Goal: Information Seeking & Learning: Learn about a topic

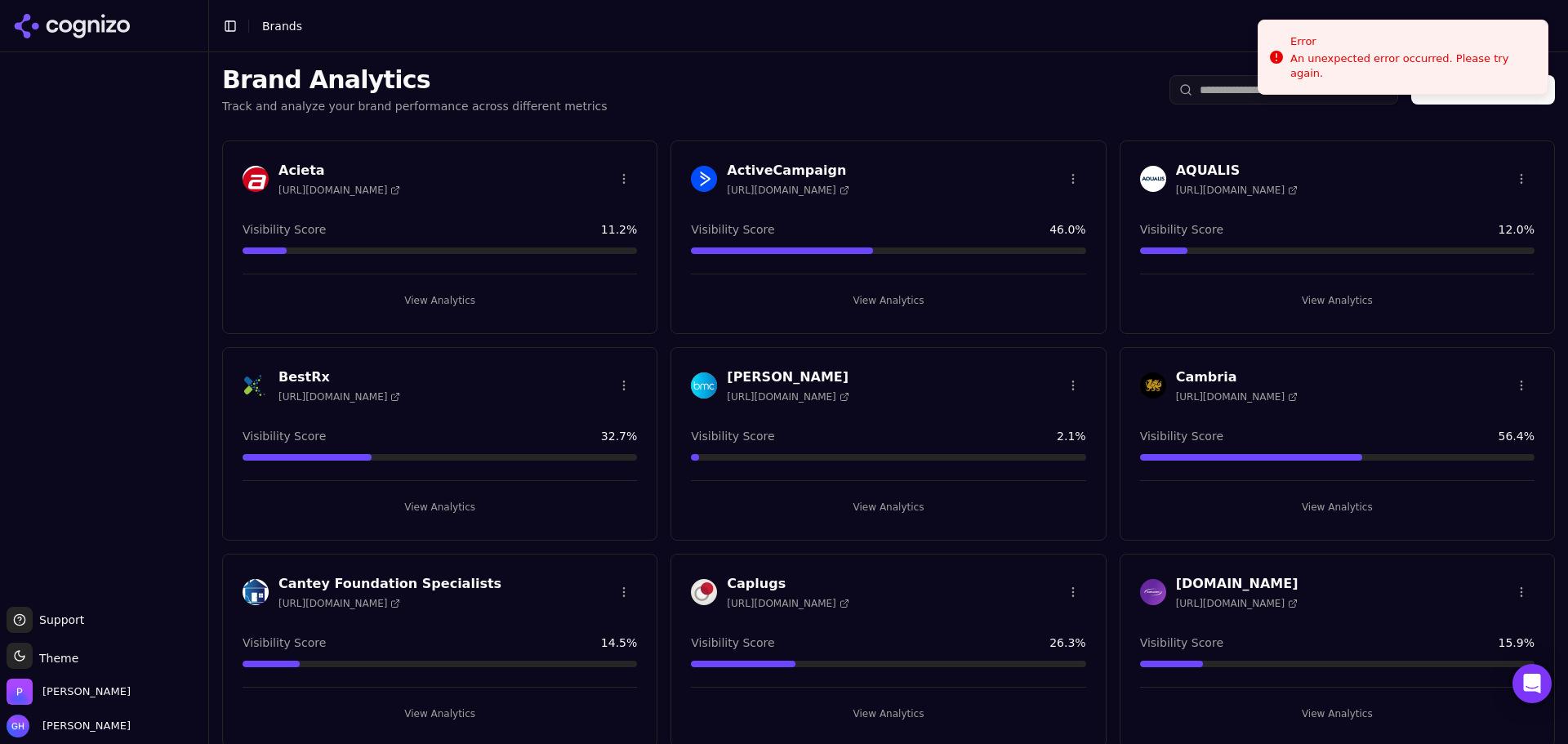
scroll to position [2041, 0]
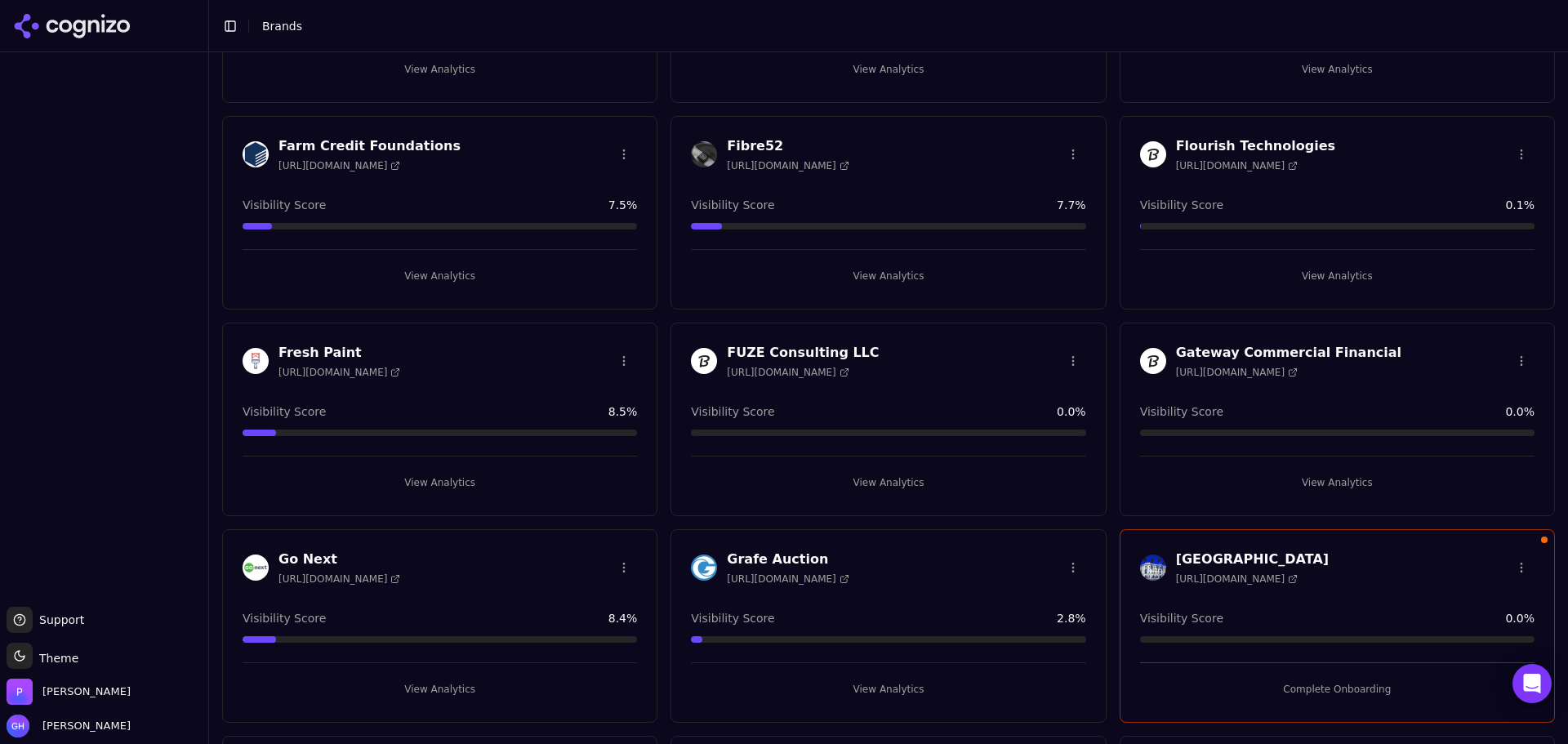
scroll to position [1379, 0]
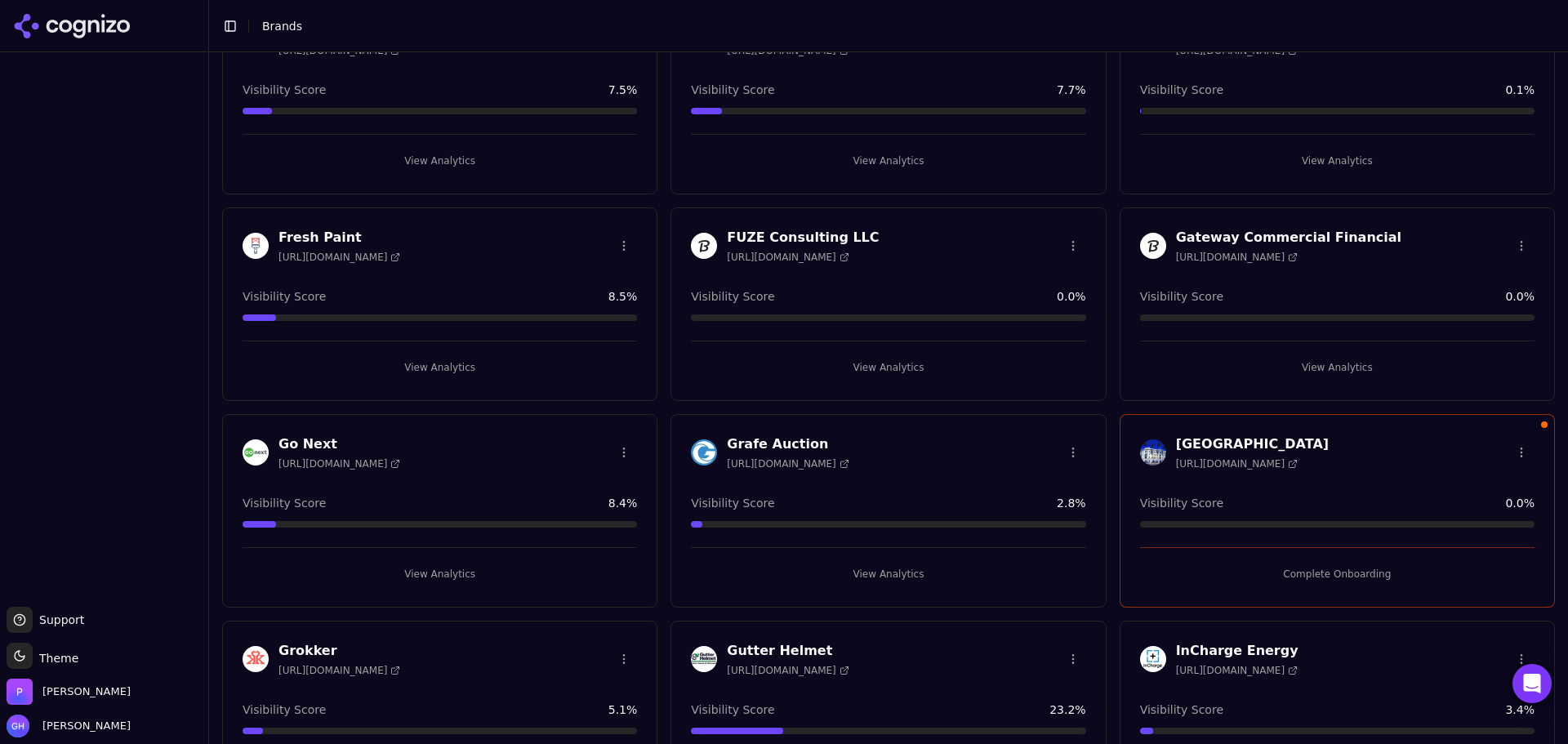
click at [1302, 557] on div "Complete Onboarding" at bounding box center [1336, 567] width 394 height 40
click at [1302, 565] on button "Complete Onboarding" at bounding box center [1336, 574] width 394 height 26
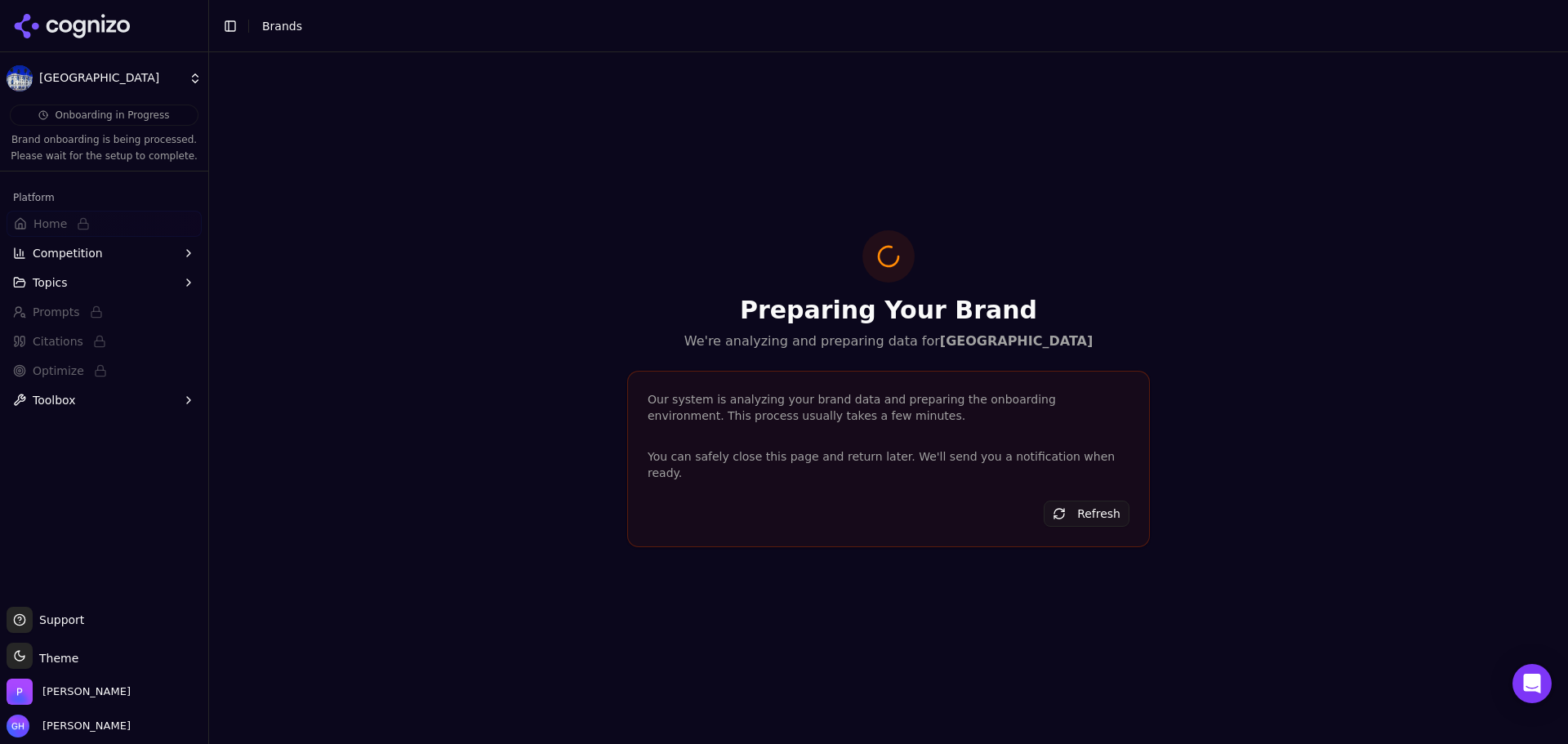
click at [95, 29] on icon at bounding box center [72, 26] width 119 height 25
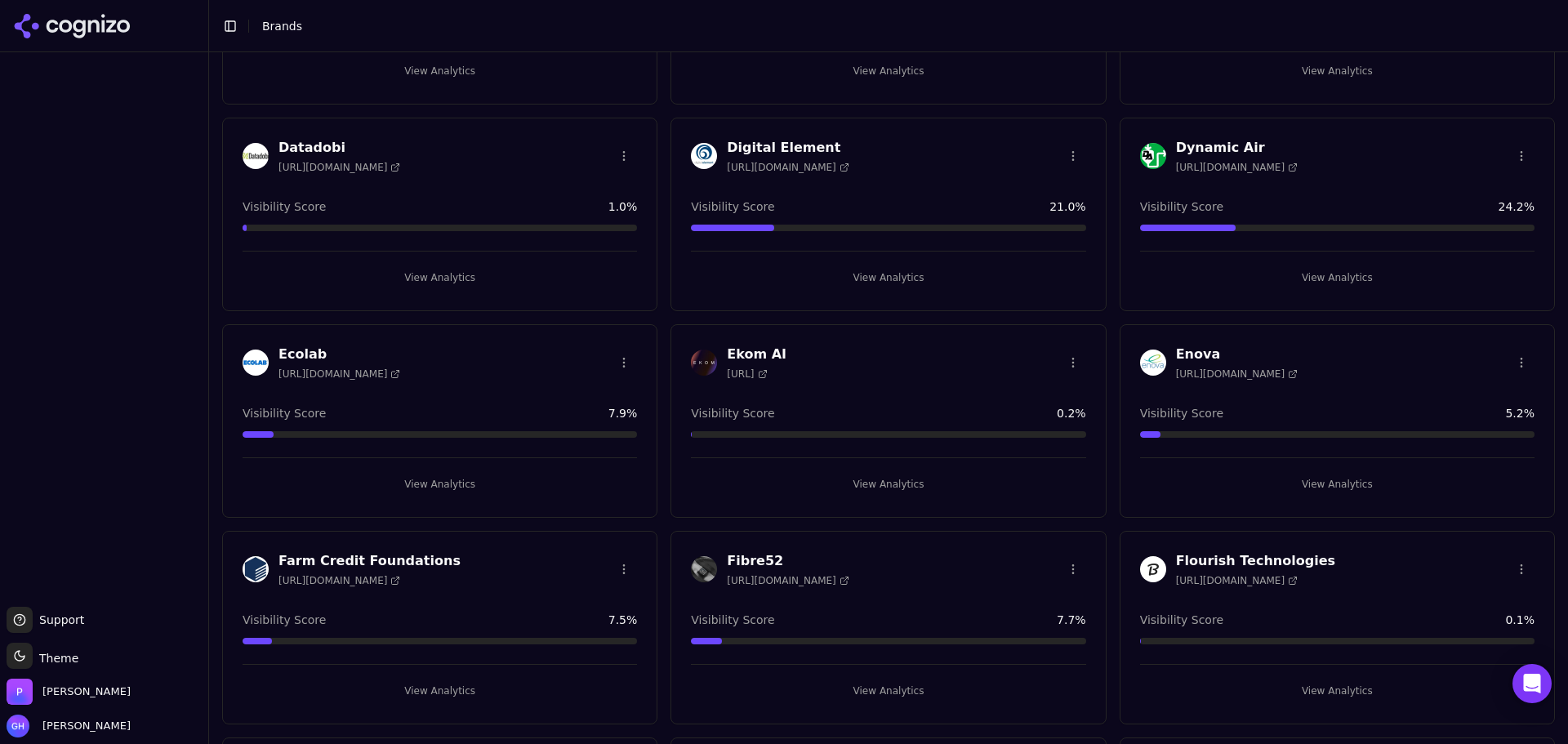
scroll to position [848, 0]
click at [880, 468] on div "View Analytics" at bounding box center [888, 478] width 394 height 40
click at [871, 479] on button "View Analytics" at bounding box center [888, 485] width 394 height 26
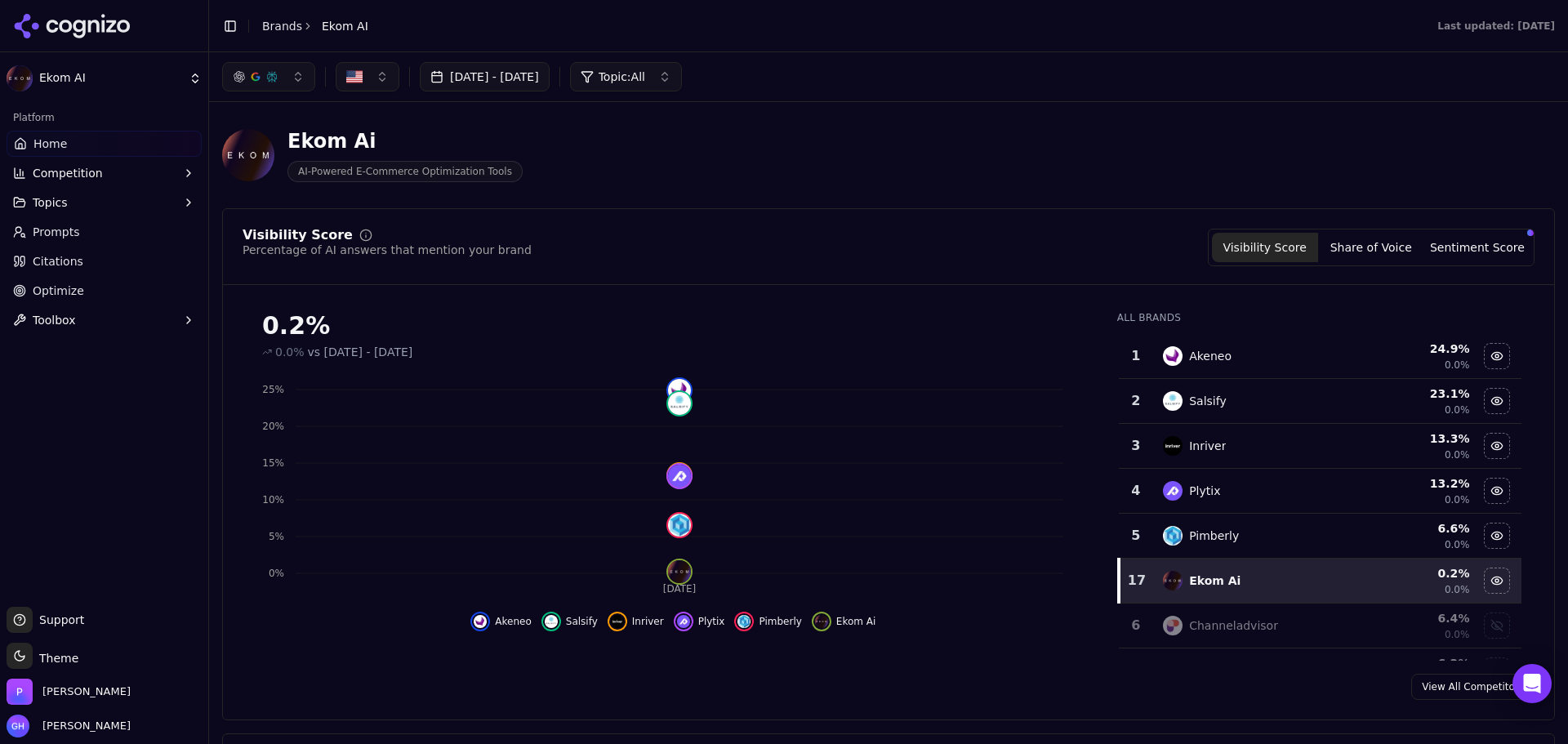
click at [81, 255] on link "Citations" at bounding box center [104, 262] width 195 height 26
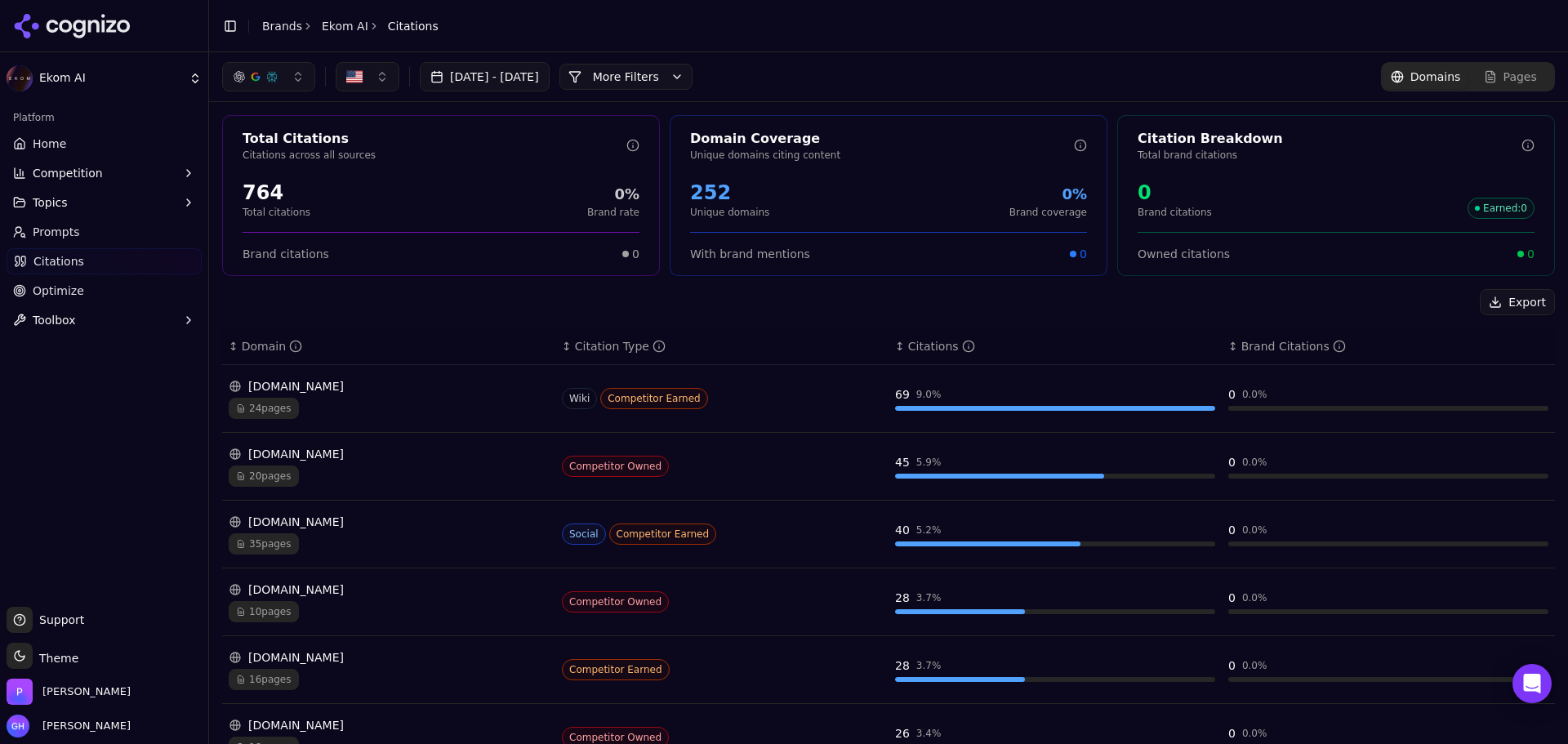
click at [648, 81] on button "More Filters" at bounding box center [625, 77] width 133 height 26
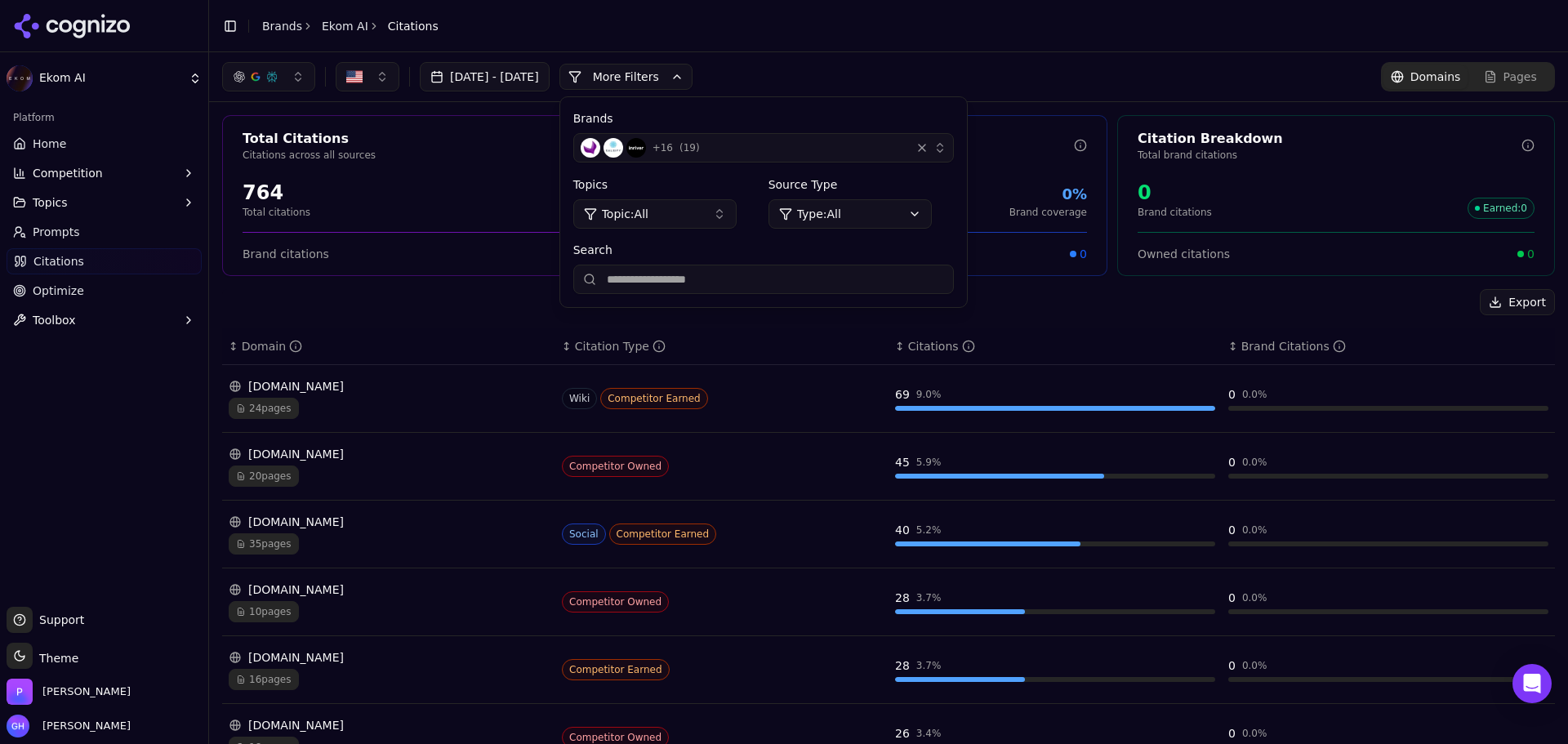
click at [885, 283] on input "Search" at bounding box center [763, 279] width 381 height 29
click at [762, 170] on div "Brands + 16 ( 19 ) Topics Topic: All Source Type Type: All Search" at bounding box center [763, 202] width 406 height 210
click at [753, 150] on div "+ 16 ( 19 )" at bounding box center [742, 148] width 324 height 20
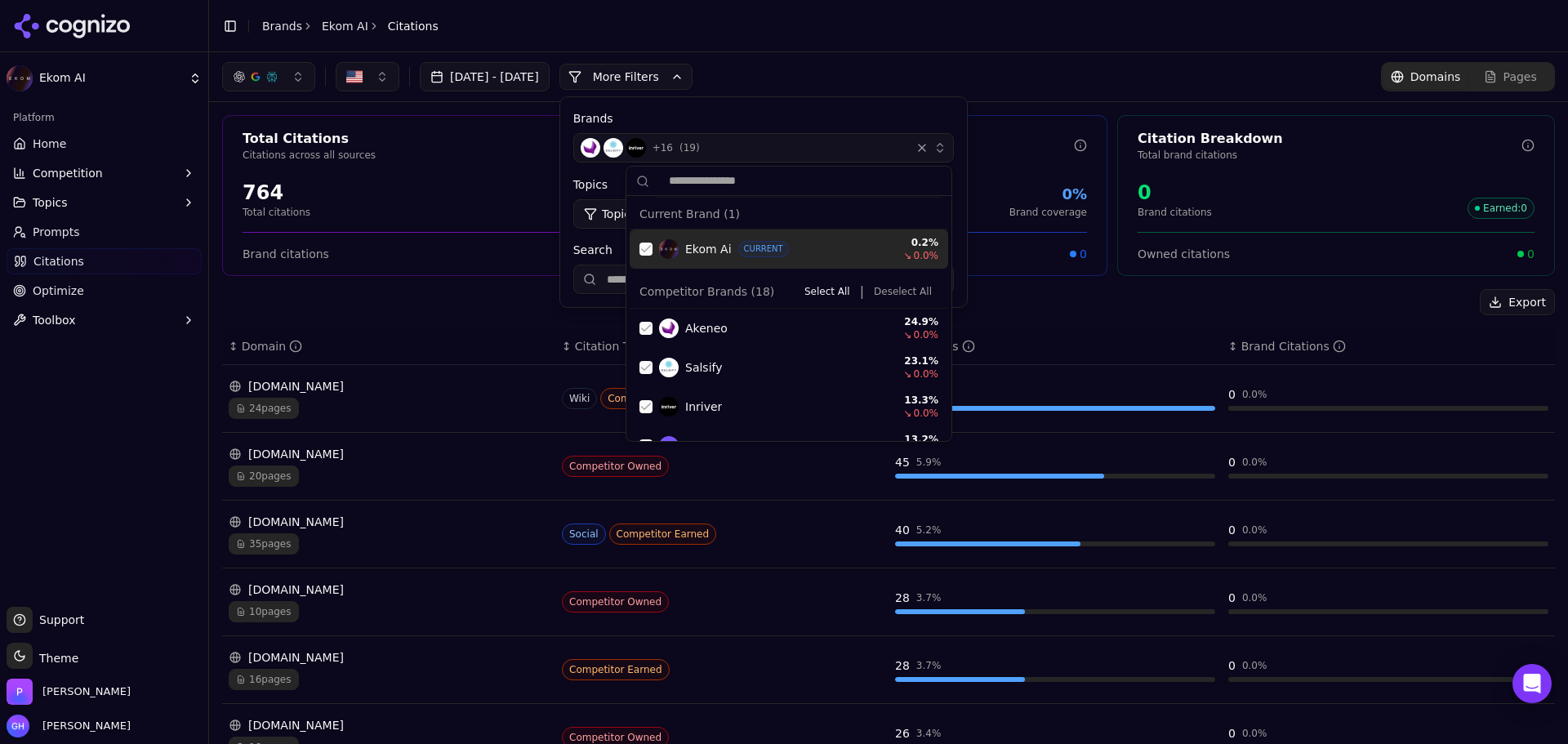
click at [884, 292] on button "Deselect All" at bounding box center [902, 292] width 71 height 20
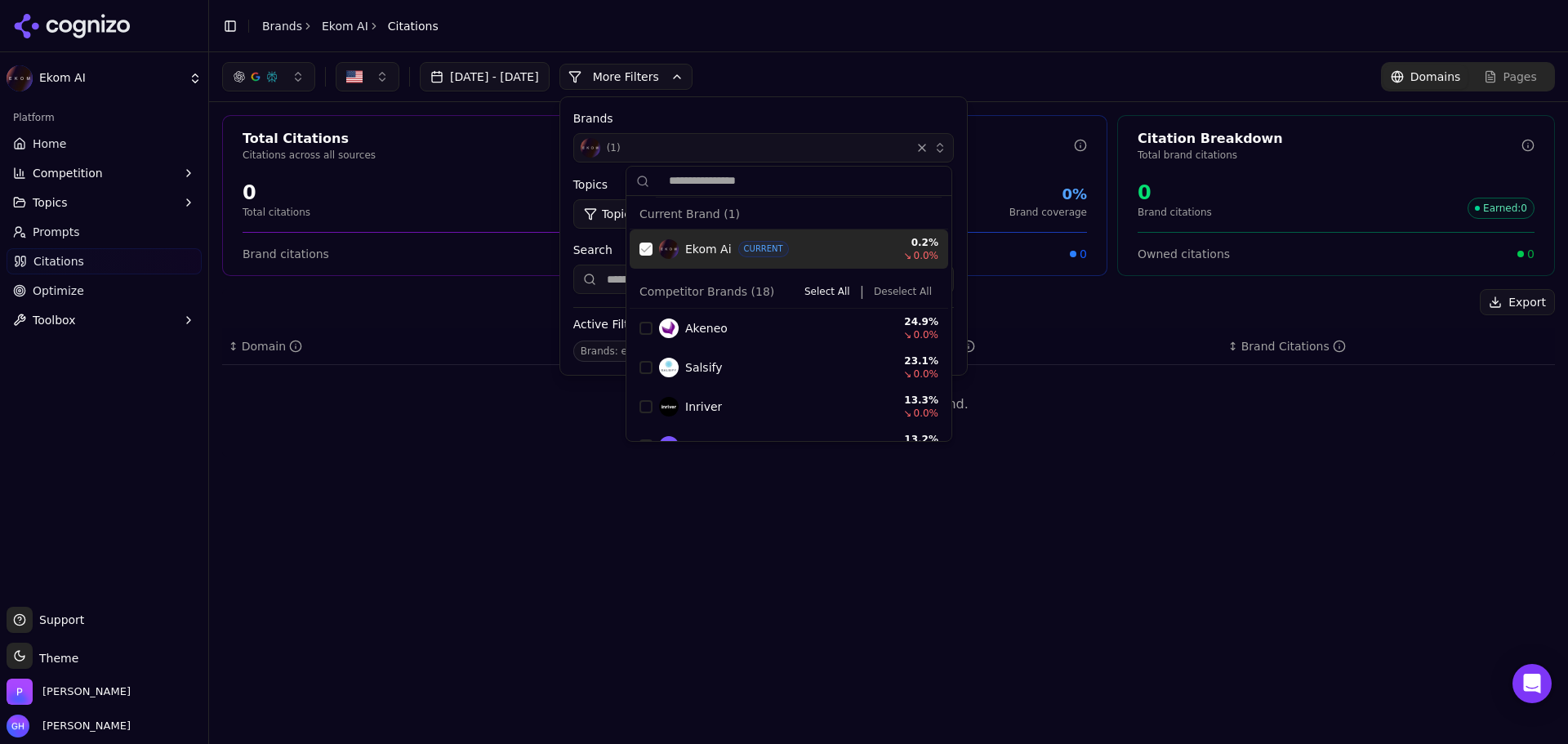
click at [653, 255] on div "Ekom Ai CURRENT 0.2 % ↘ 0.0 %" at bounding box center [788, 249] width 319 height 39
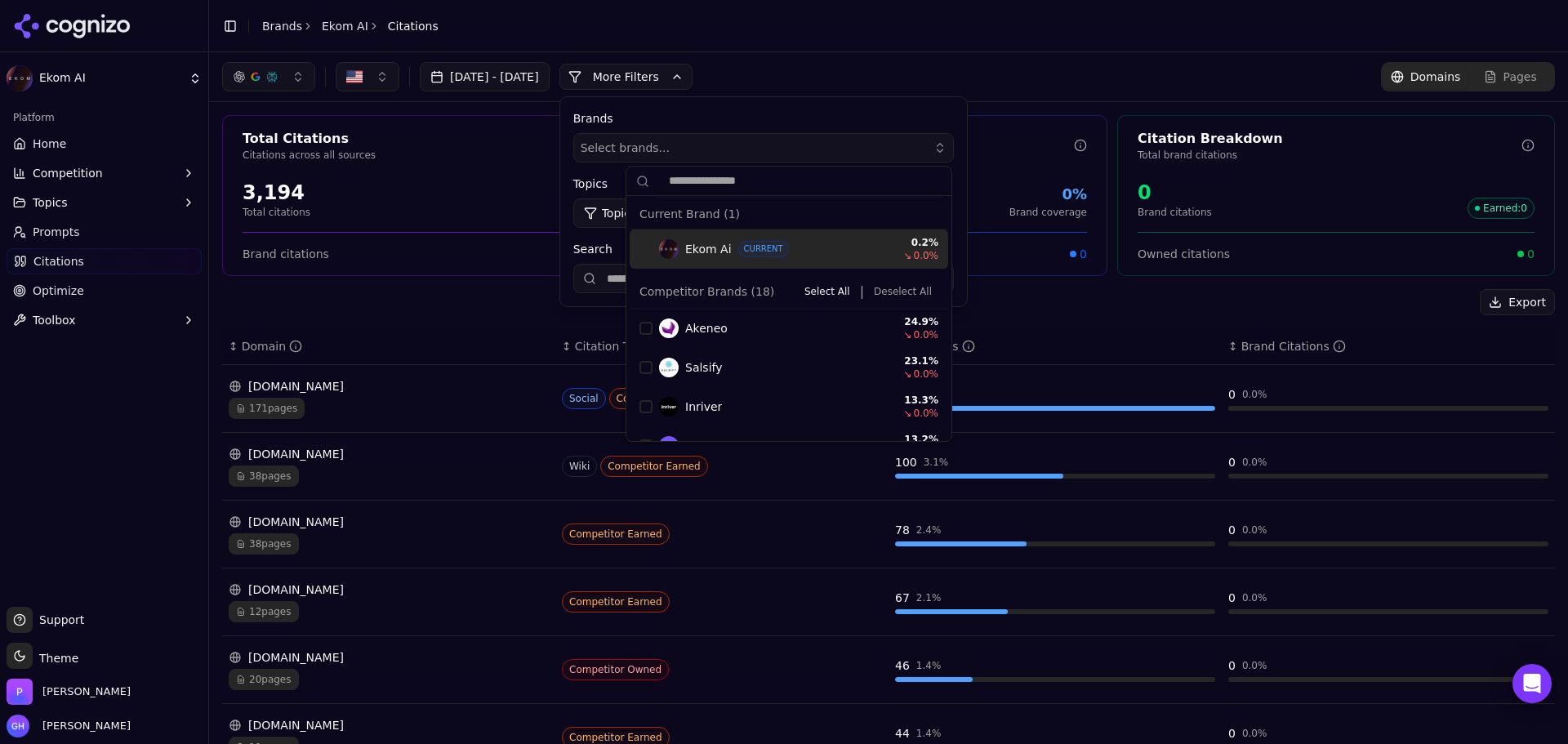
click at [660, 69] on button "More Filters" at bounding box center [625, 77] width 133 height 26
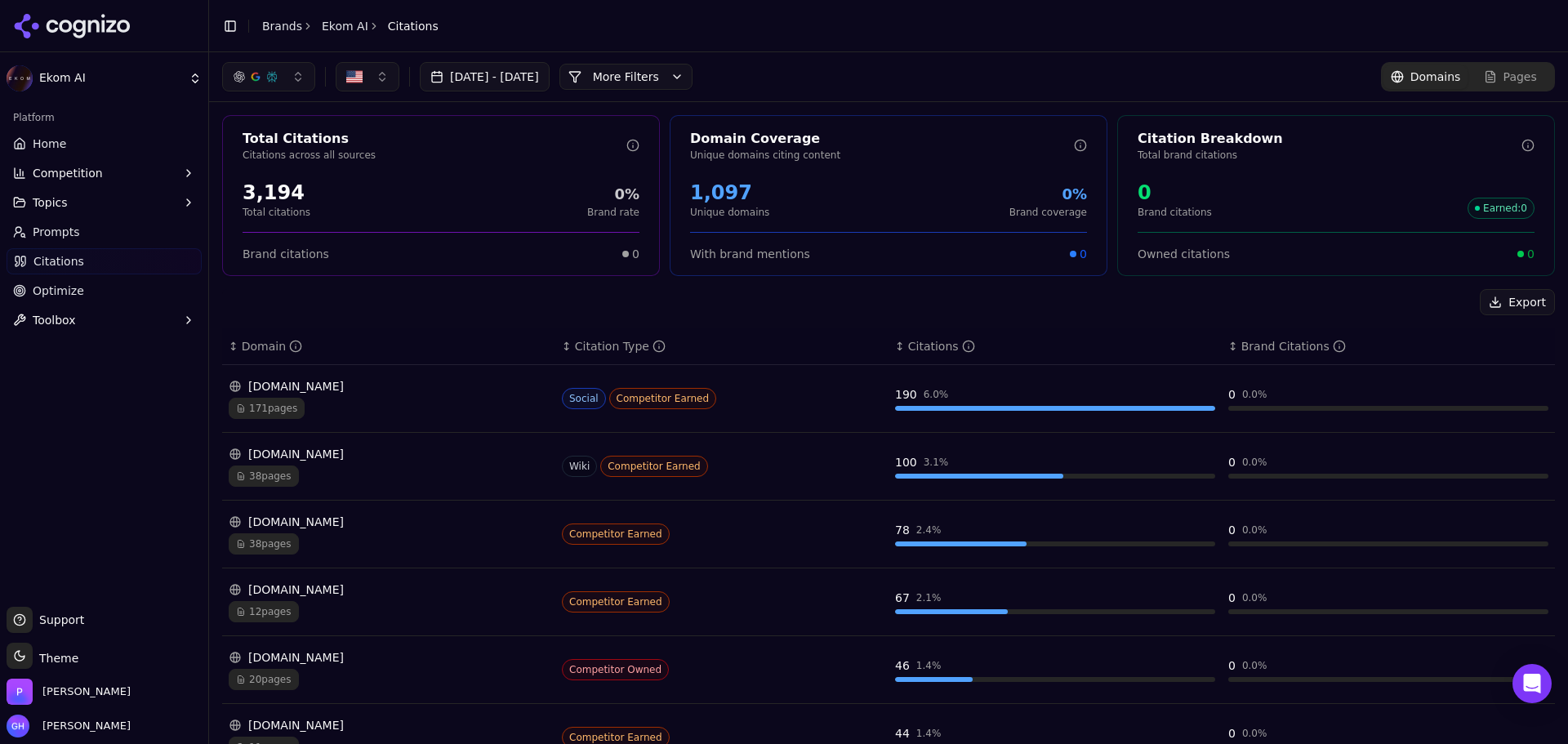
click at [667, 63] on div "Aug 06, 2025 - Sep 05, 2025 More More Filters" at bounding box center [456, 76] width 470 height 29
click at [693, 100] on div "Aug 06, 2025 - Sep 05, 2025 More More Filters Domains Pages" at bounding box center [888, 76] width 1358 height 49
click at [692, 83] on button "More Filters" at bounding box center [625, 77] width 133 height 26
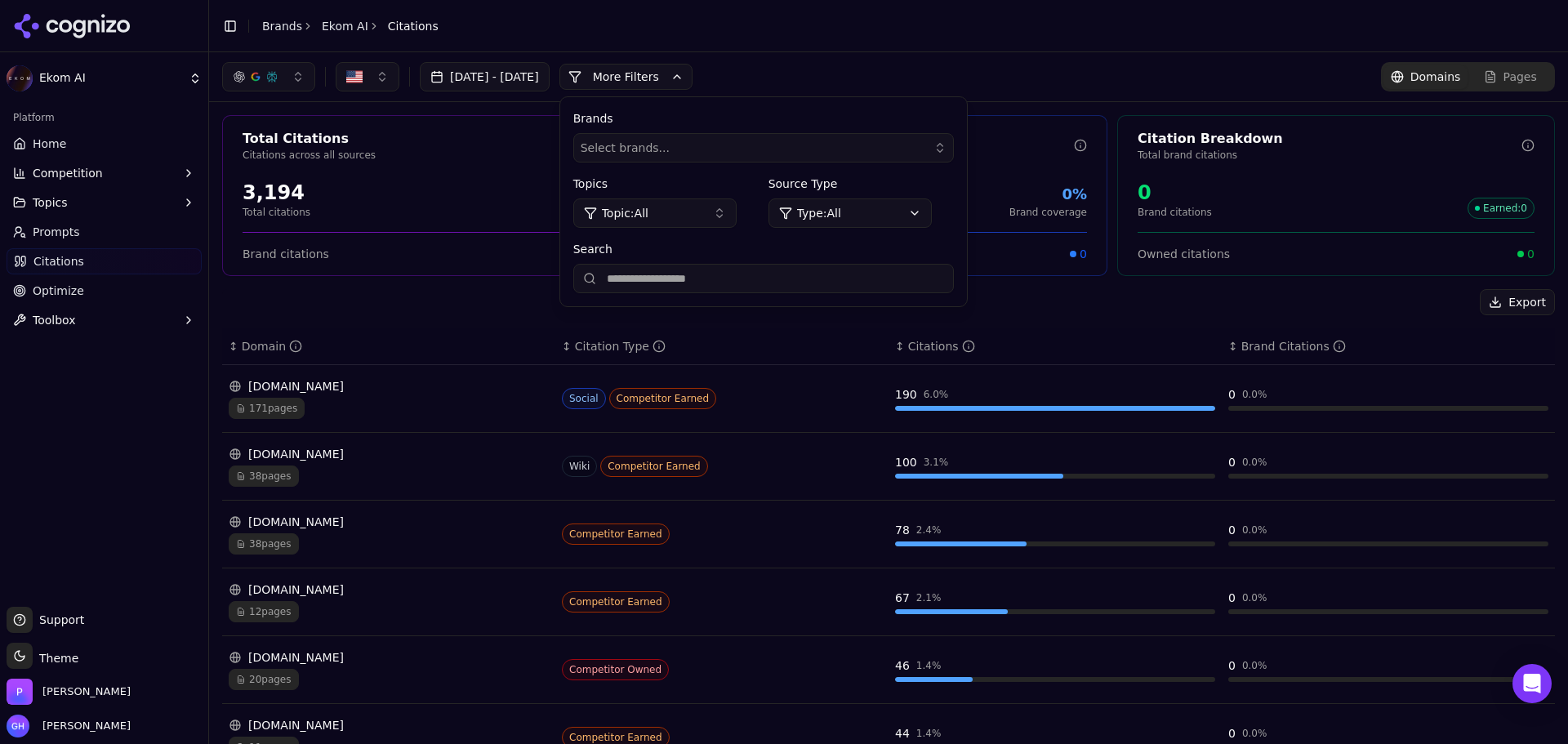
drag, startPoint x: 719, startPoint y: 262, endPoint x: 723, endPoint y: 277, distance: 15.5
click at [719, 262] on div "Search" at bounding box center [763, 267] width 381 height 52
click at [728, 282] on input "Search" at bounding box center [763, 278] width 381 height 29
type input "*******"
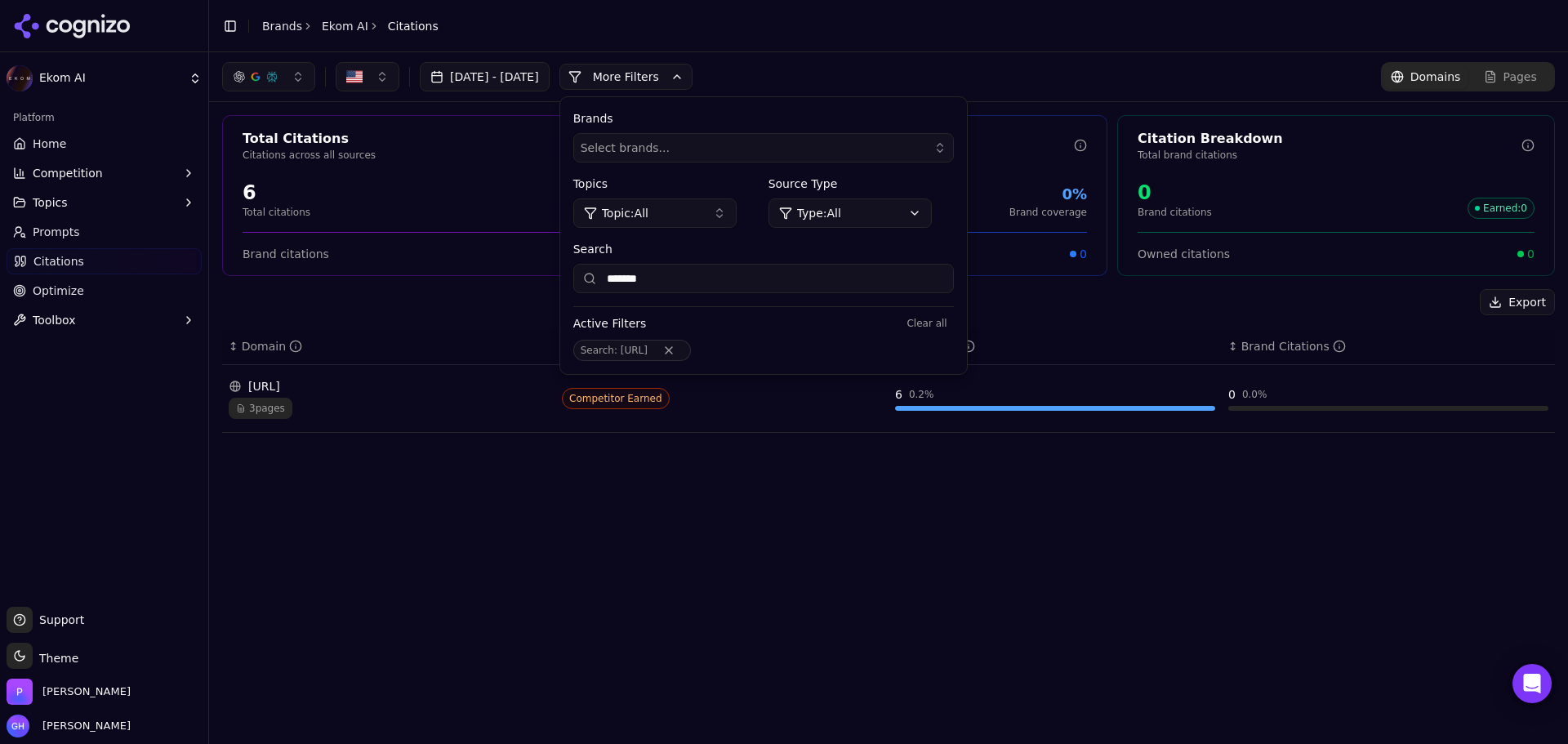
click at [313, 382] on div "ekom.ai" at bounding box center [389, 386] width 321 height 16
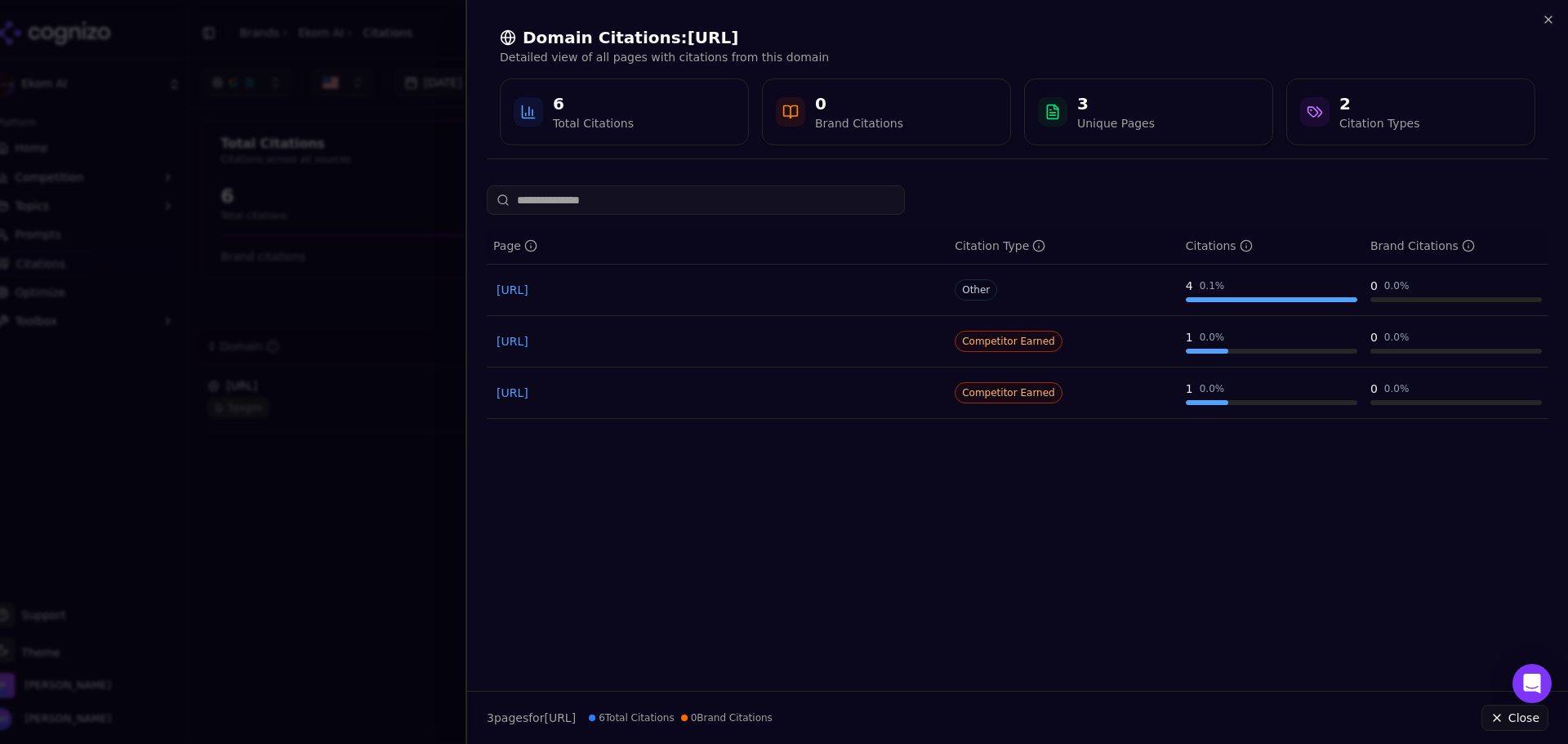
click at [315, 376] on div at bounding box center [784, 372] width 1568 height 744
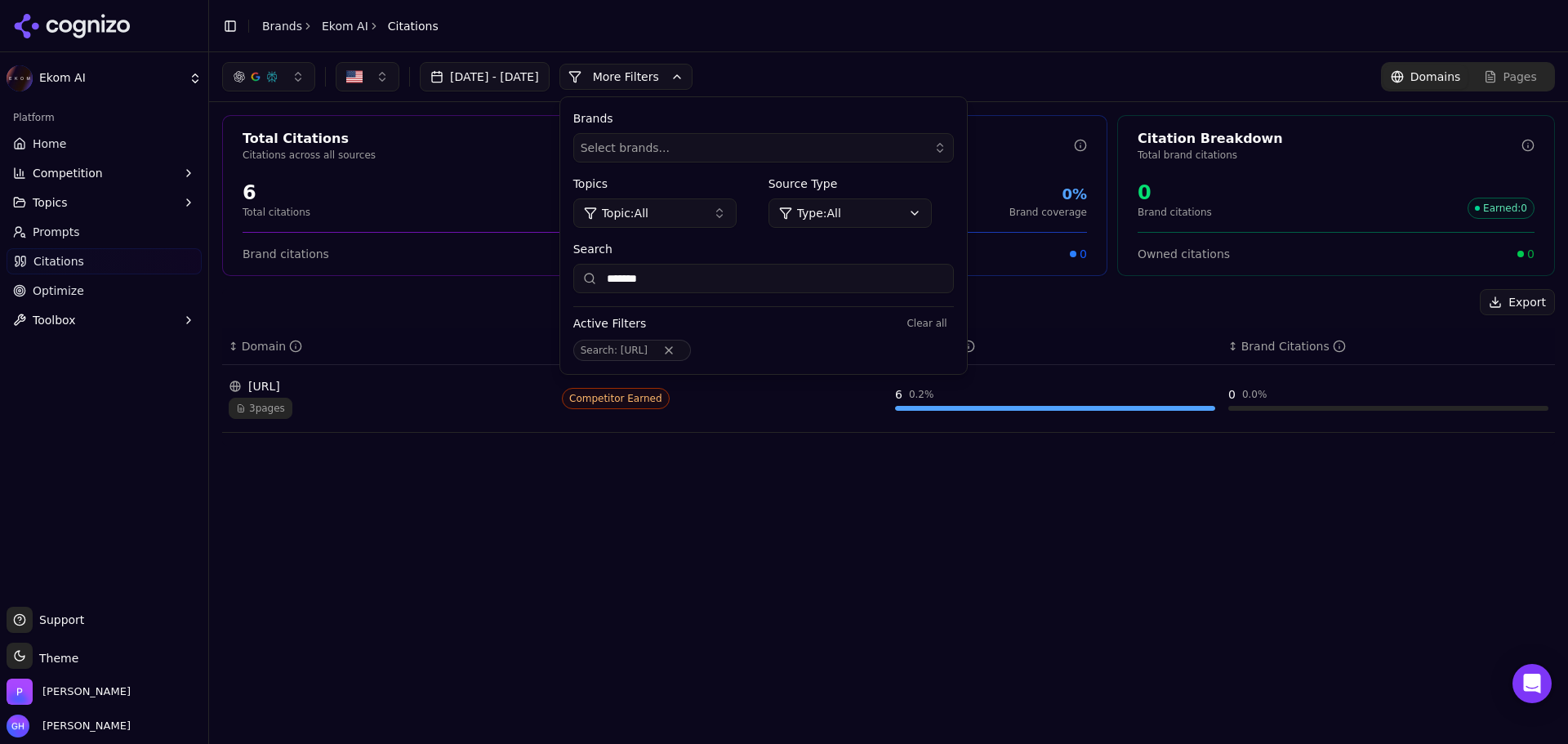
click at [100, 34] on icon at bounding box center [72, 26] width 119 height 25
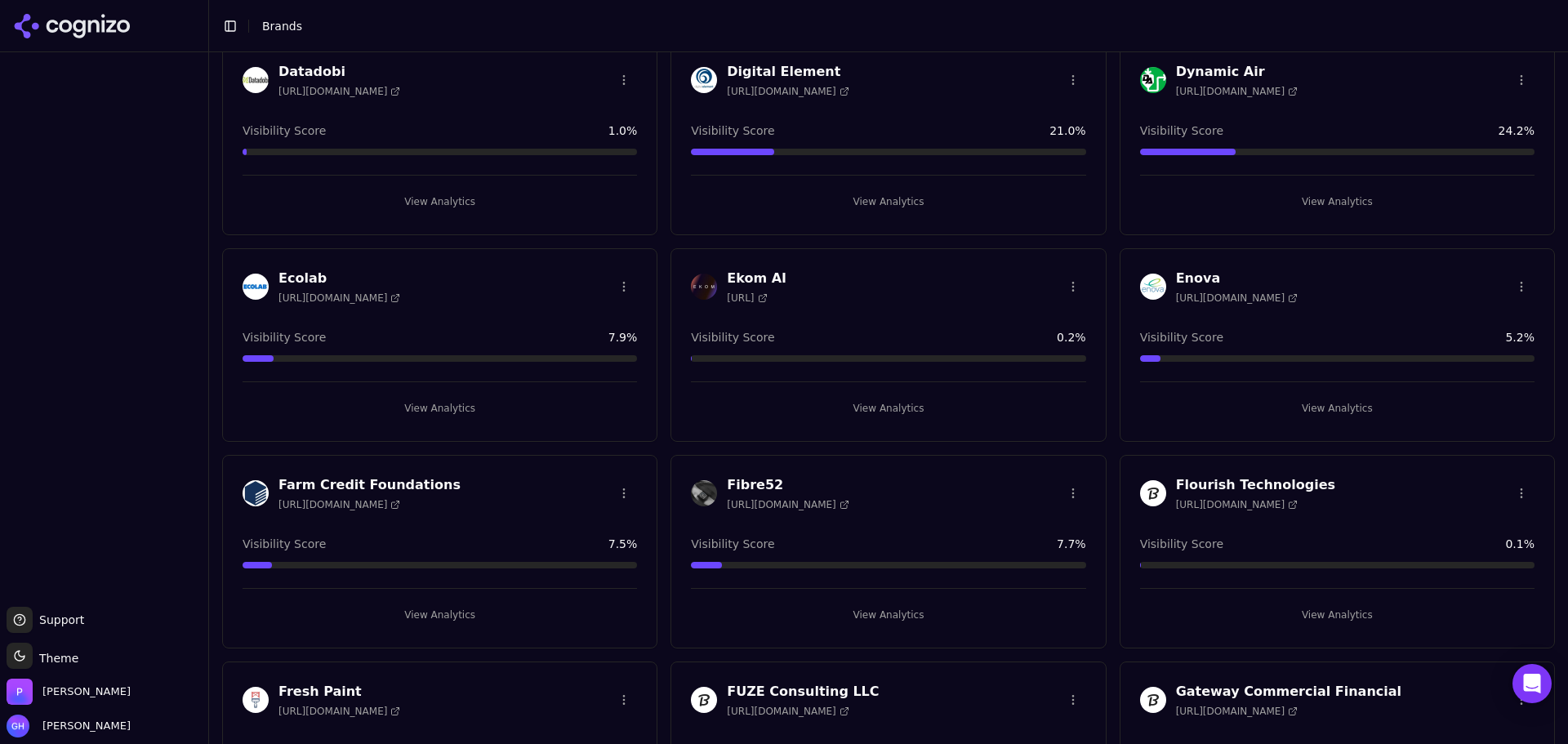
scroll to position [817, 0]
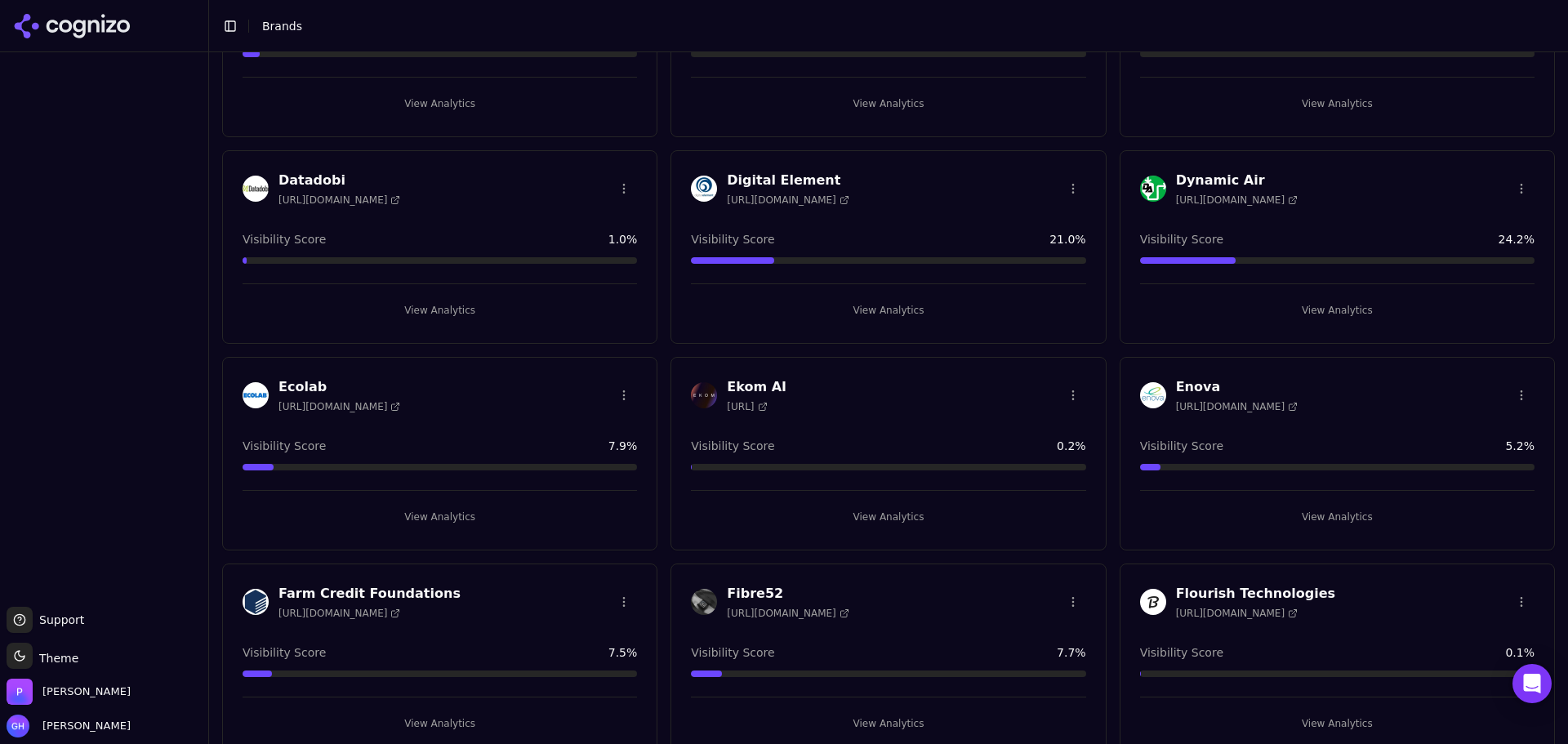
click at [1055, 391] on html "Support Support Toggle theme Theme Perrill Grace Hallen Toggle Sidebar Brands B…" at bounding box center [784, 372] width 1568 height 744
click at [1024, 432] on div "Edit Brand" at bounding box center [1026, 428] width 96 height 26
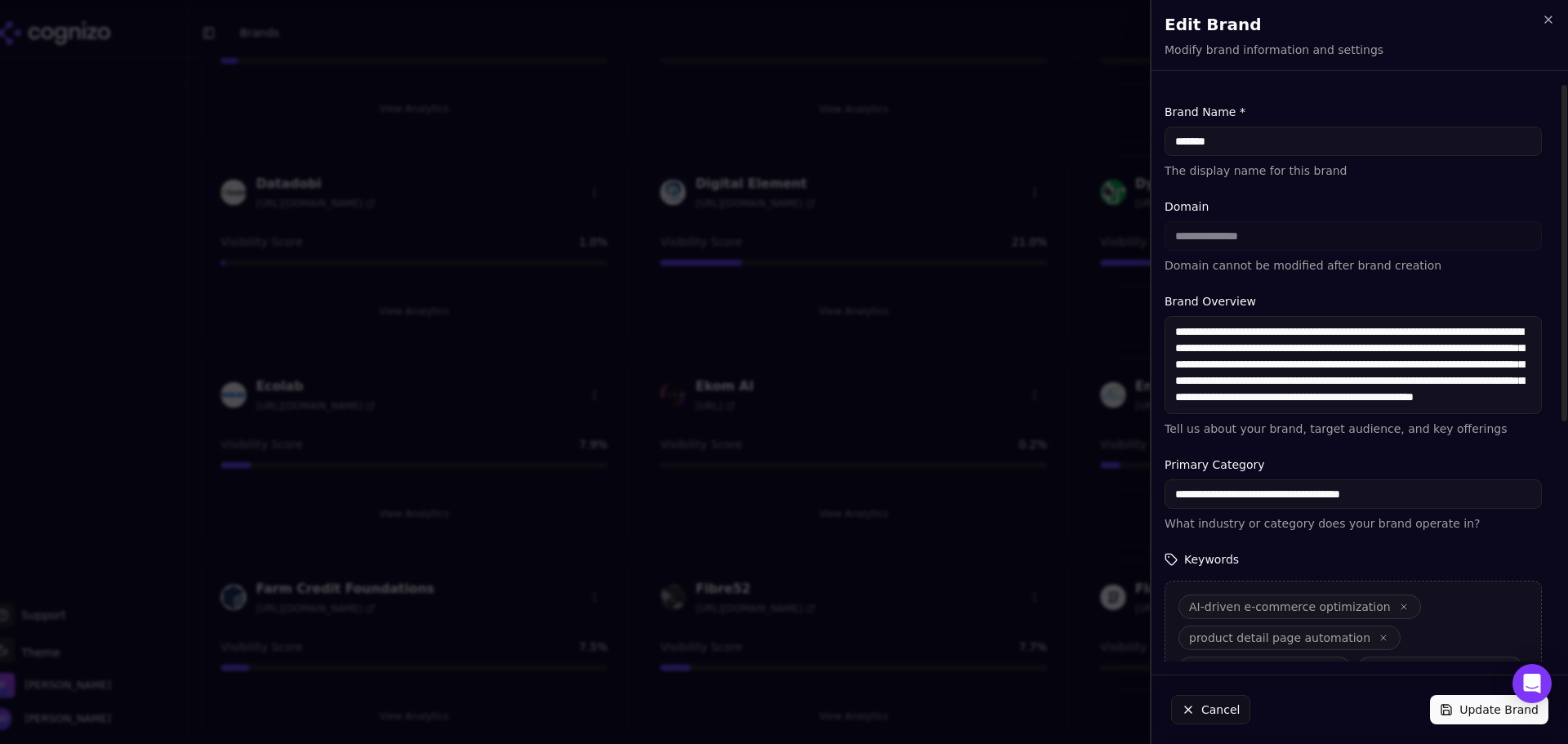
drag, startPoint x: 1222, startPoint y: 142, endPoint x: 1206, endPoint y: 141, distance: 16.0
click at [1206, 141] on input "*******" at bounding box center [1353, 141] width 378 height 29
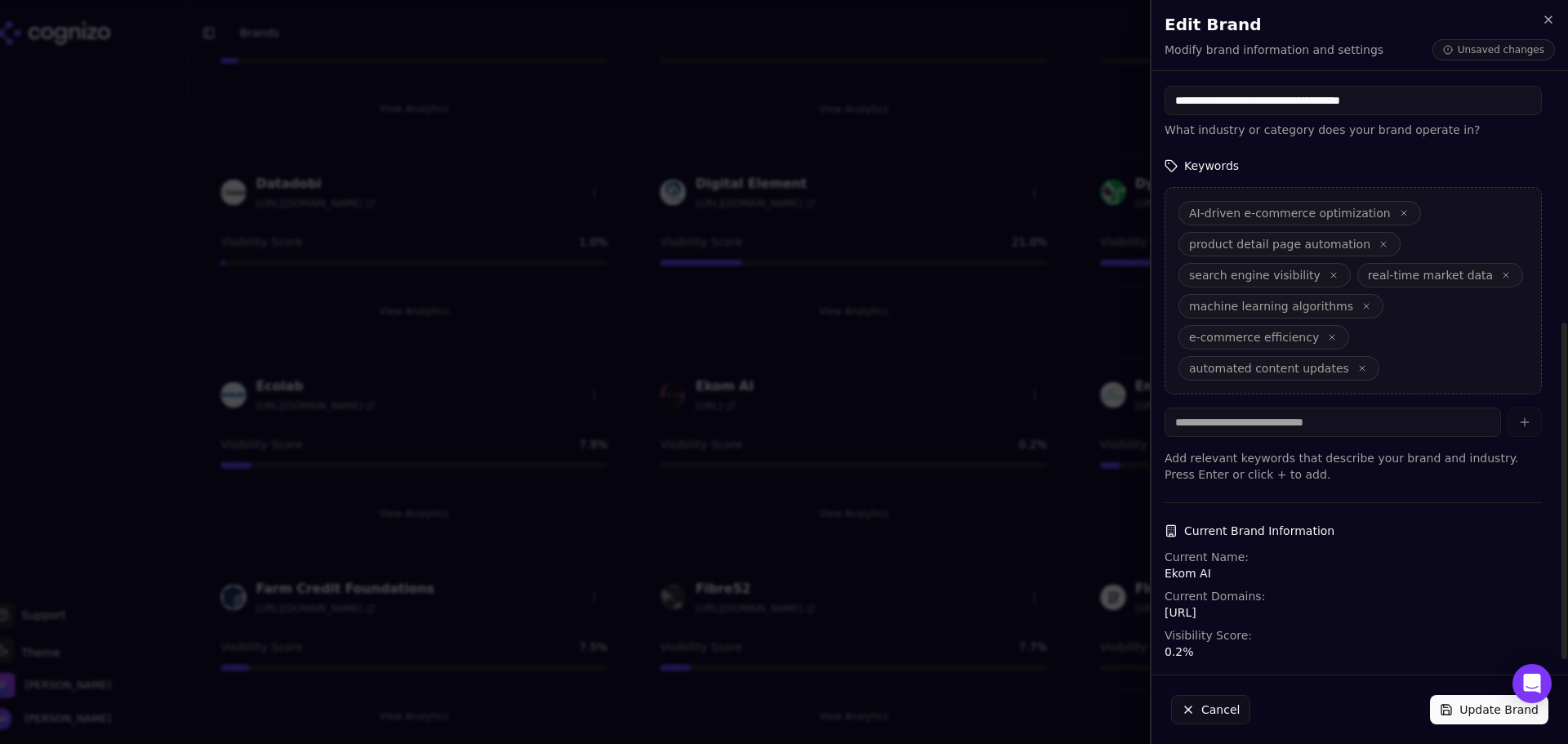
scroll to position [408, 0]
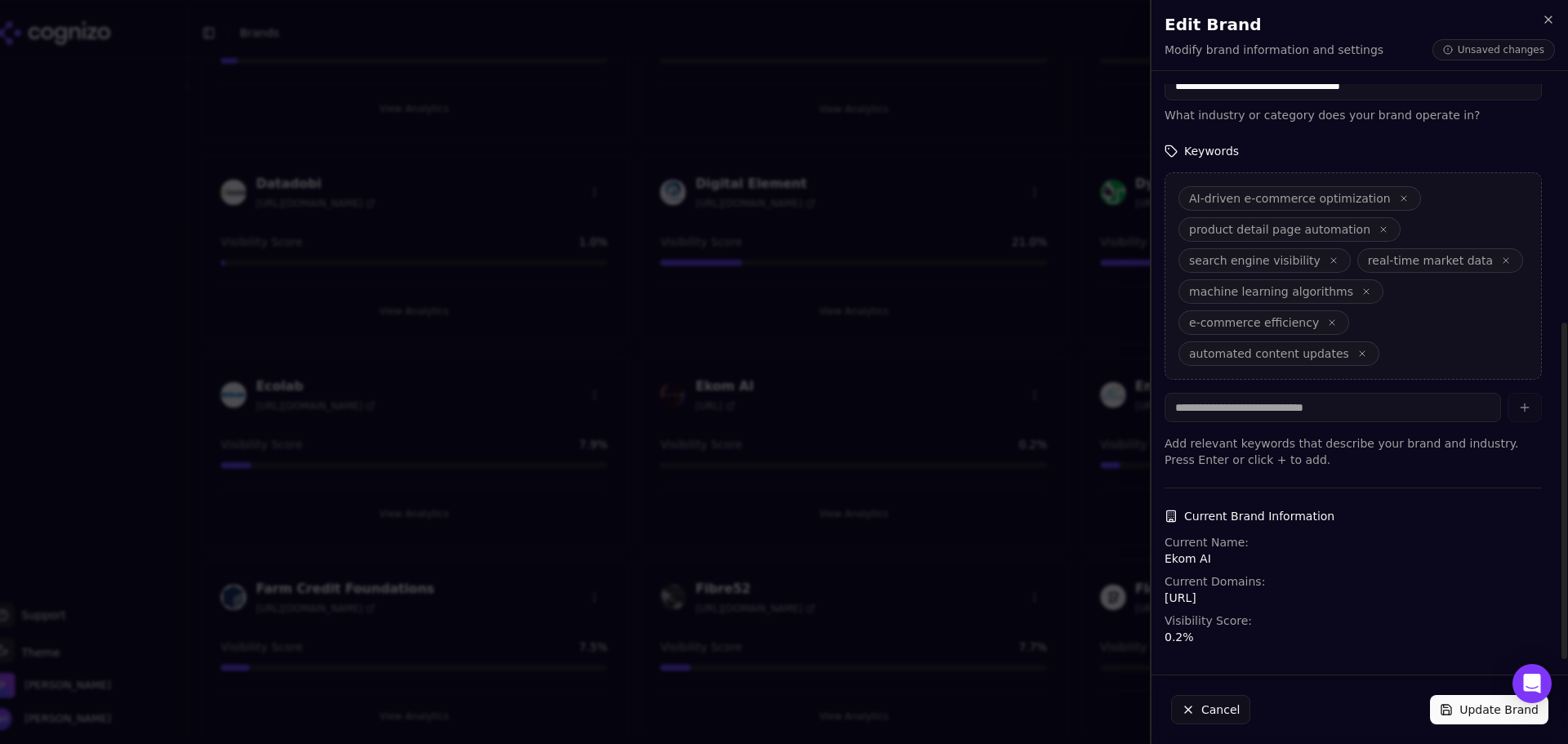
type input "*******"
click at [1476, 713] on button "Update Brand" at bounding box center [1489, 709] width 119 height 29
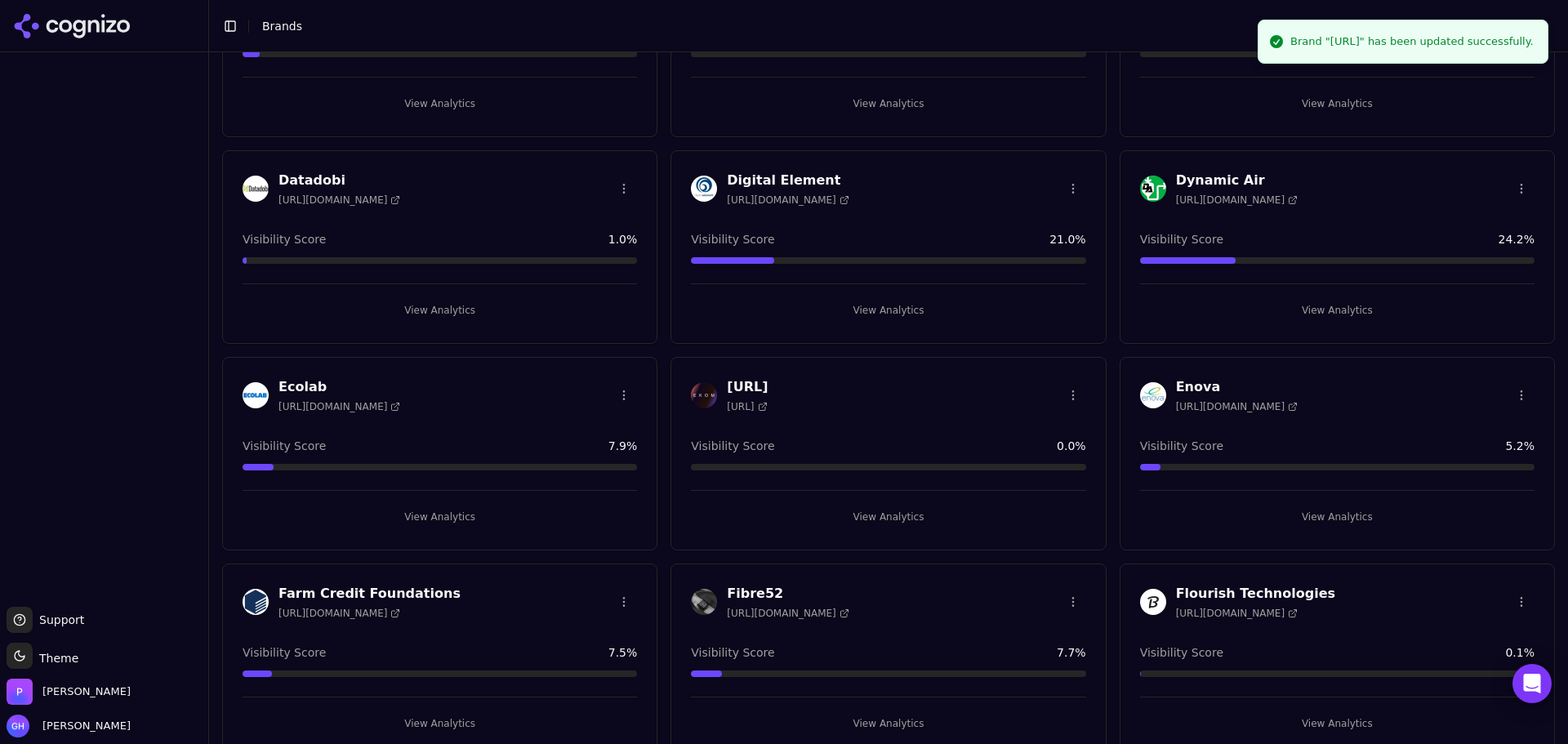
click at [759, 382] on h3 "Ekom.AI" at bounding box center [747, 387] width 41 height 20
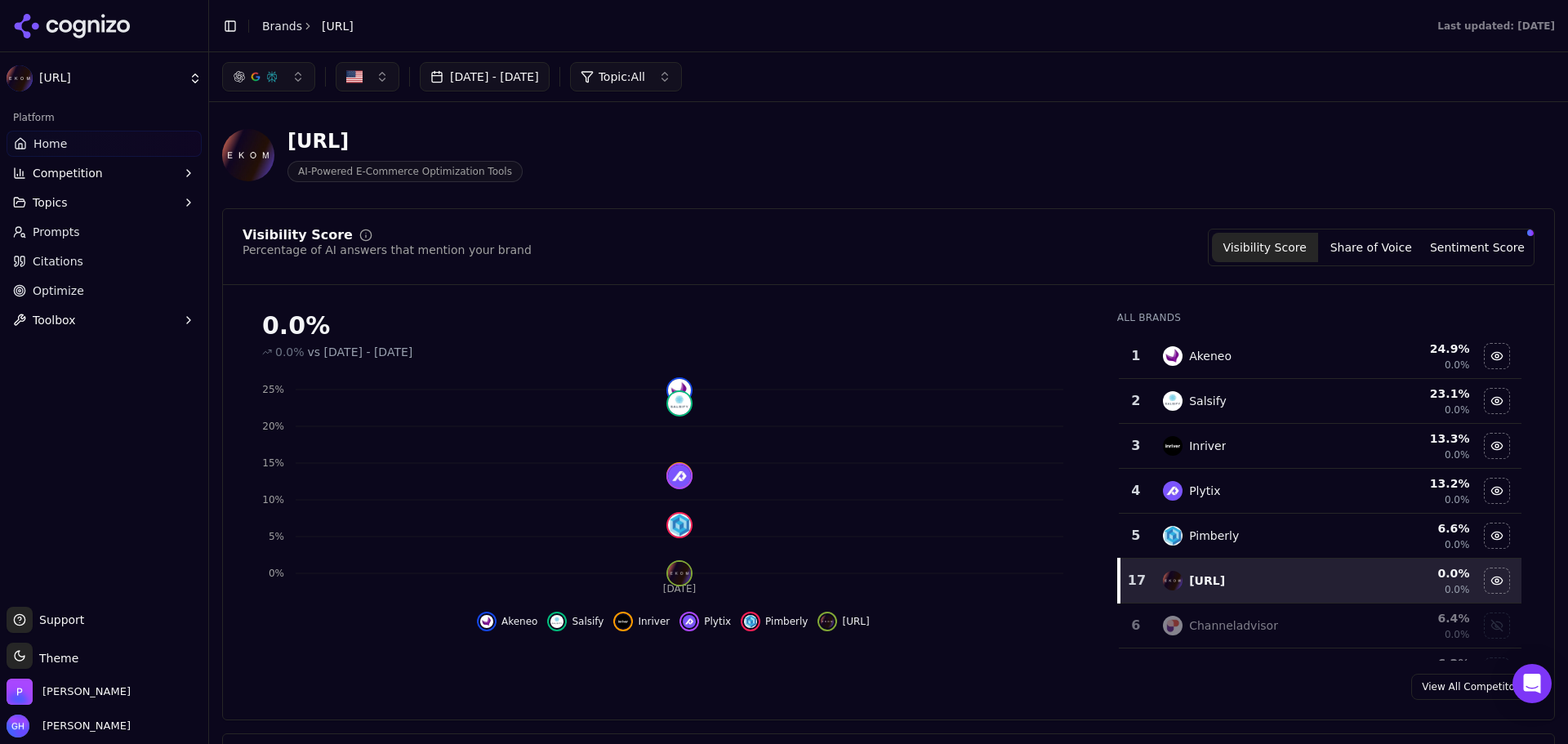
click at [113, 254] on link "Citations" at bounding box center [104, 262] width 195 height 26
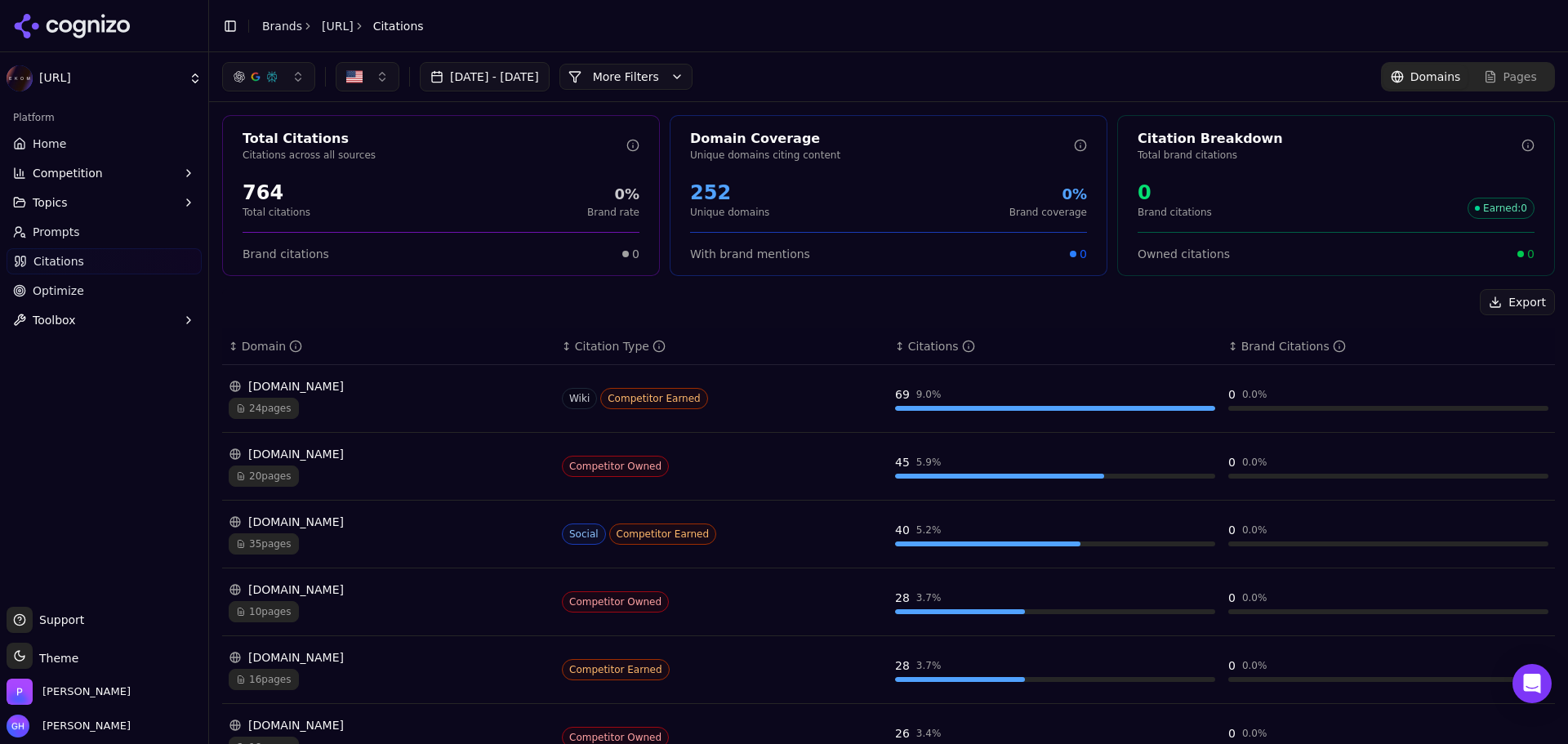
click at [672, 69] on button "More Filters" at bounding box center [625, 77] width 133 height 26
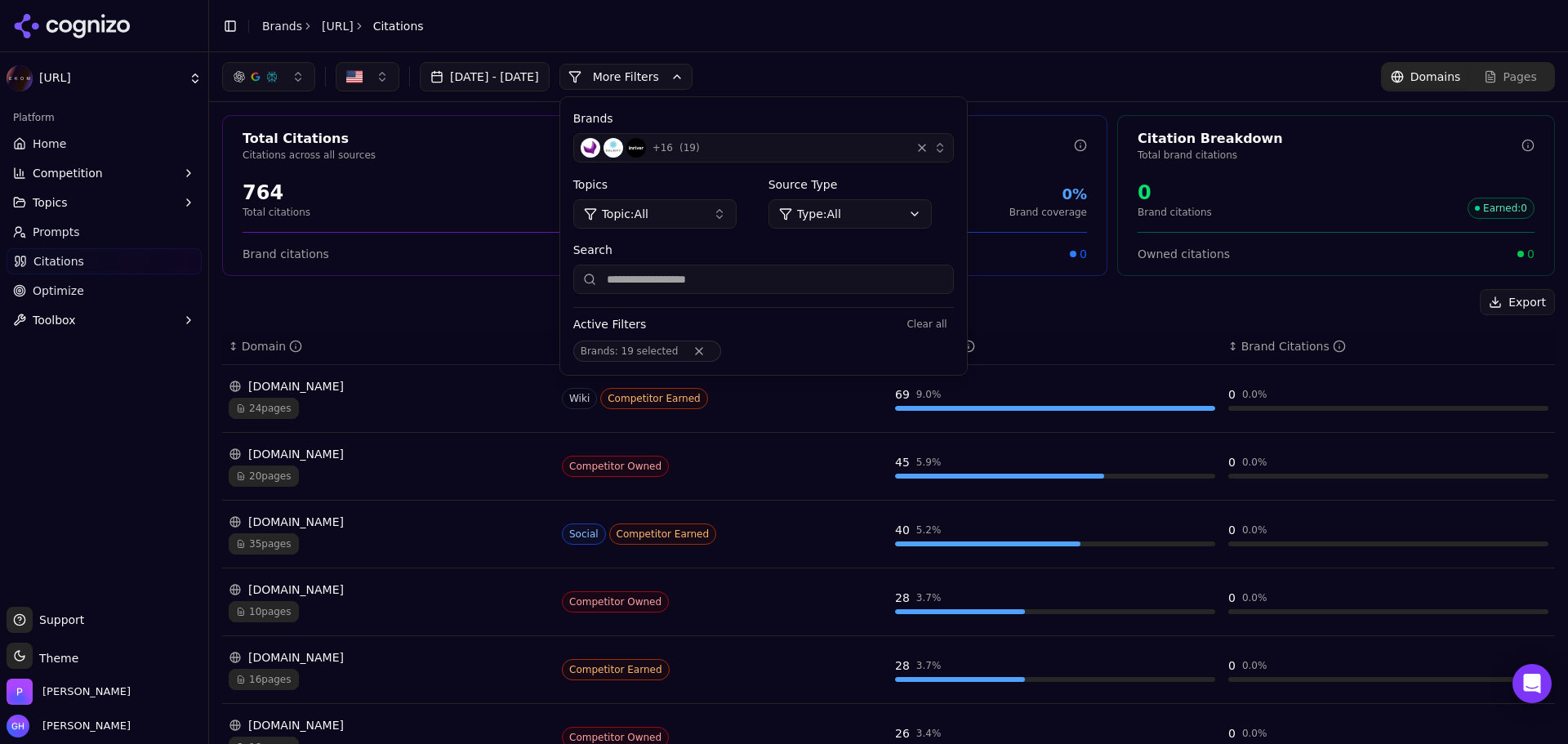
click at [815, 148] on div "+ 16 ( 19 )" at bounding box center [742, 148] width 324 height 20
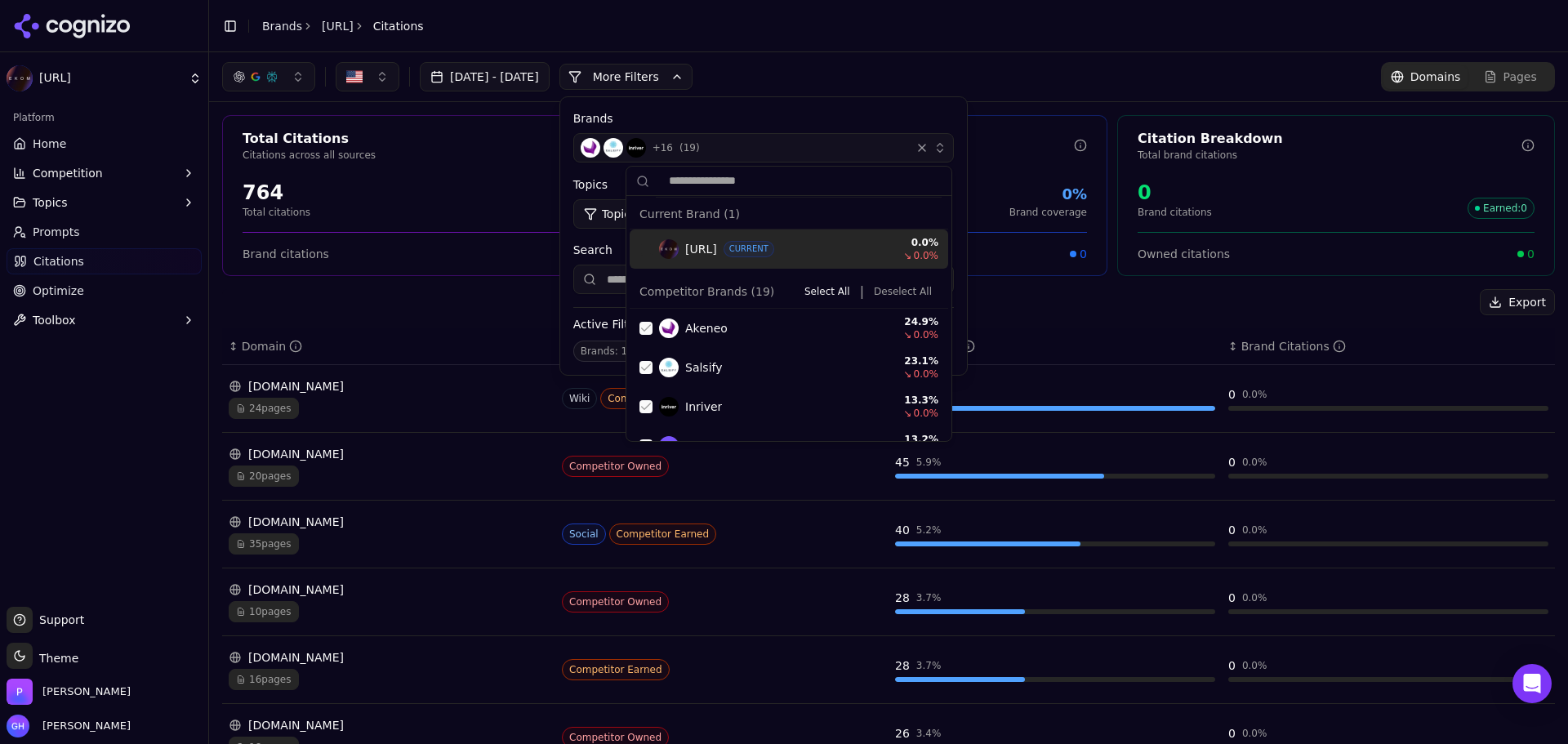
click at [879, 298] on button "Deselect All" at bounding box center [902, 292] width 71 height 20
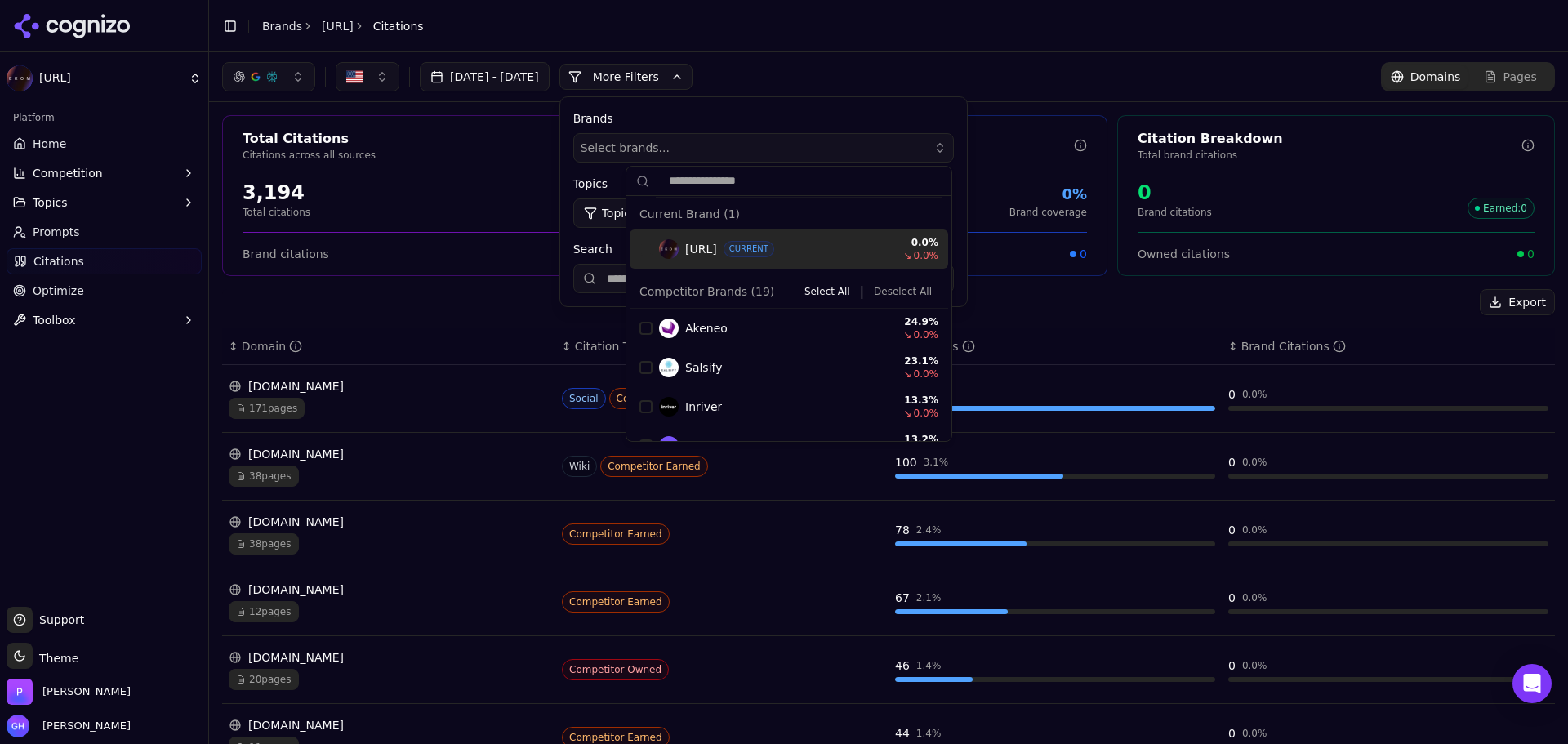
click at [692, 78] on button "More Filters" at bounding box center [625, 77] width 133 height 26
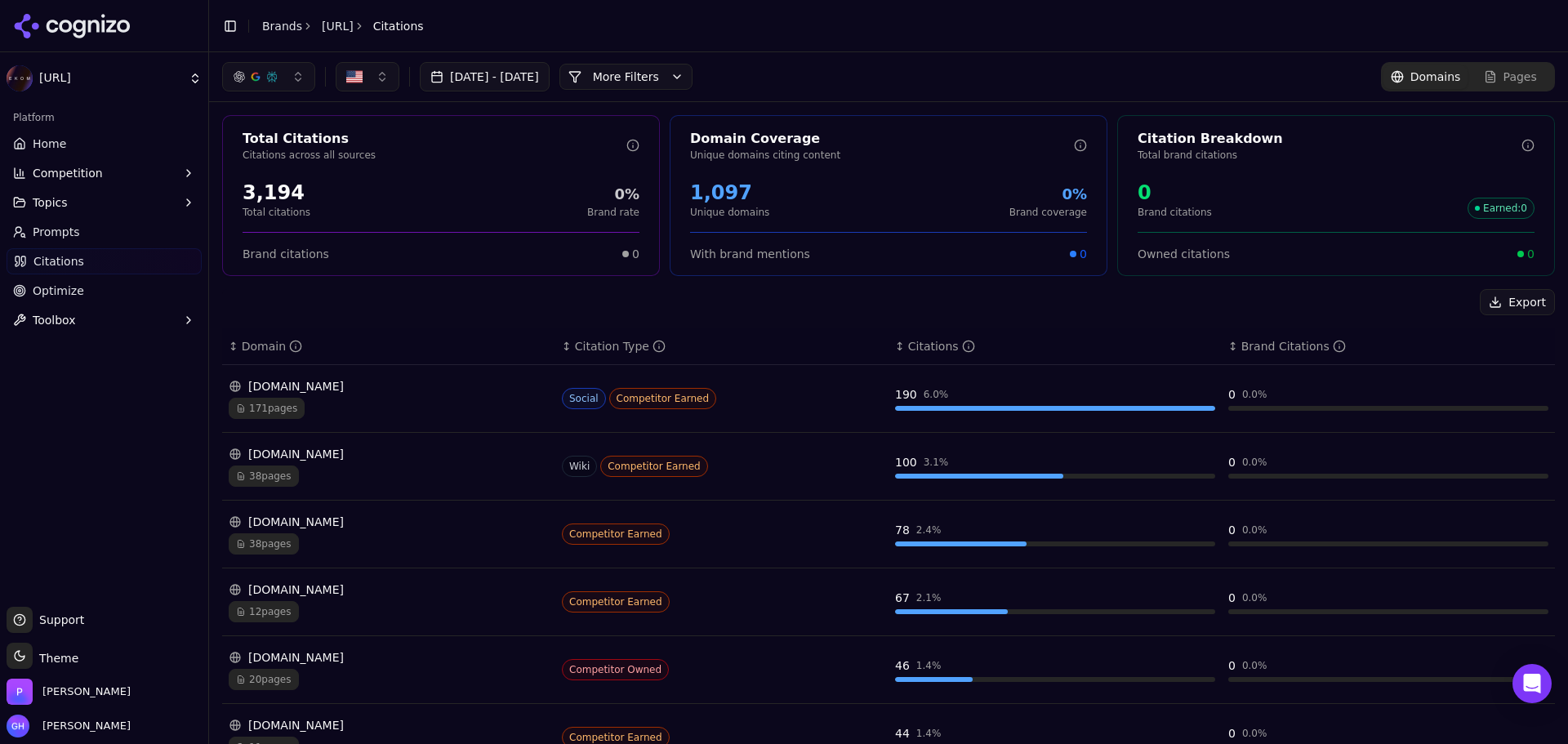
click at [692, 78] on button "More Filters" at bounding box center [625, 77] width 133 height 26
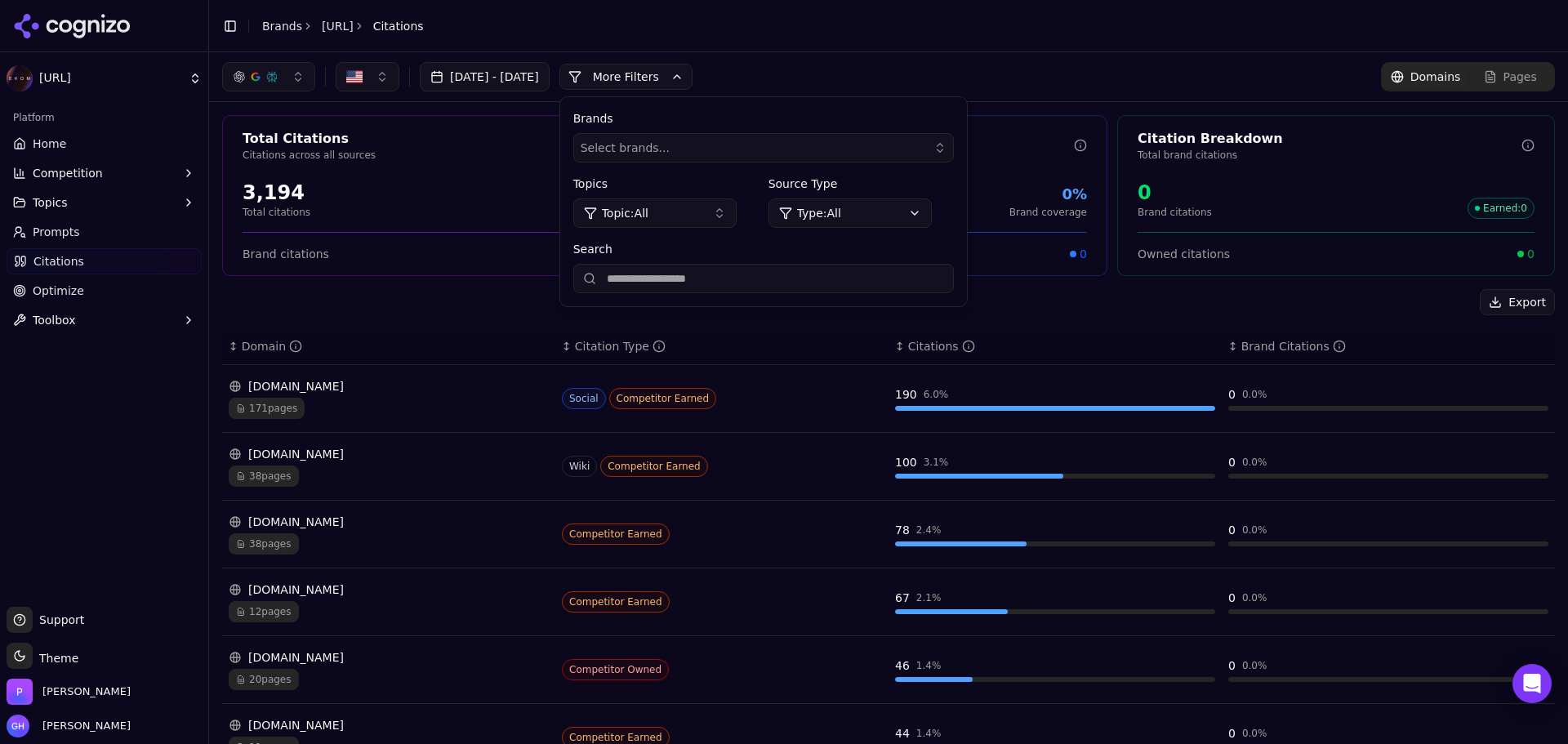
drag, startPoint x: 777, startPoint y: 283, endPoint x: 785, endPoint y: 280, distance: 8.5
click at [777, 283] on input "Search" at bounding box center [763, 278] width 381 height 29
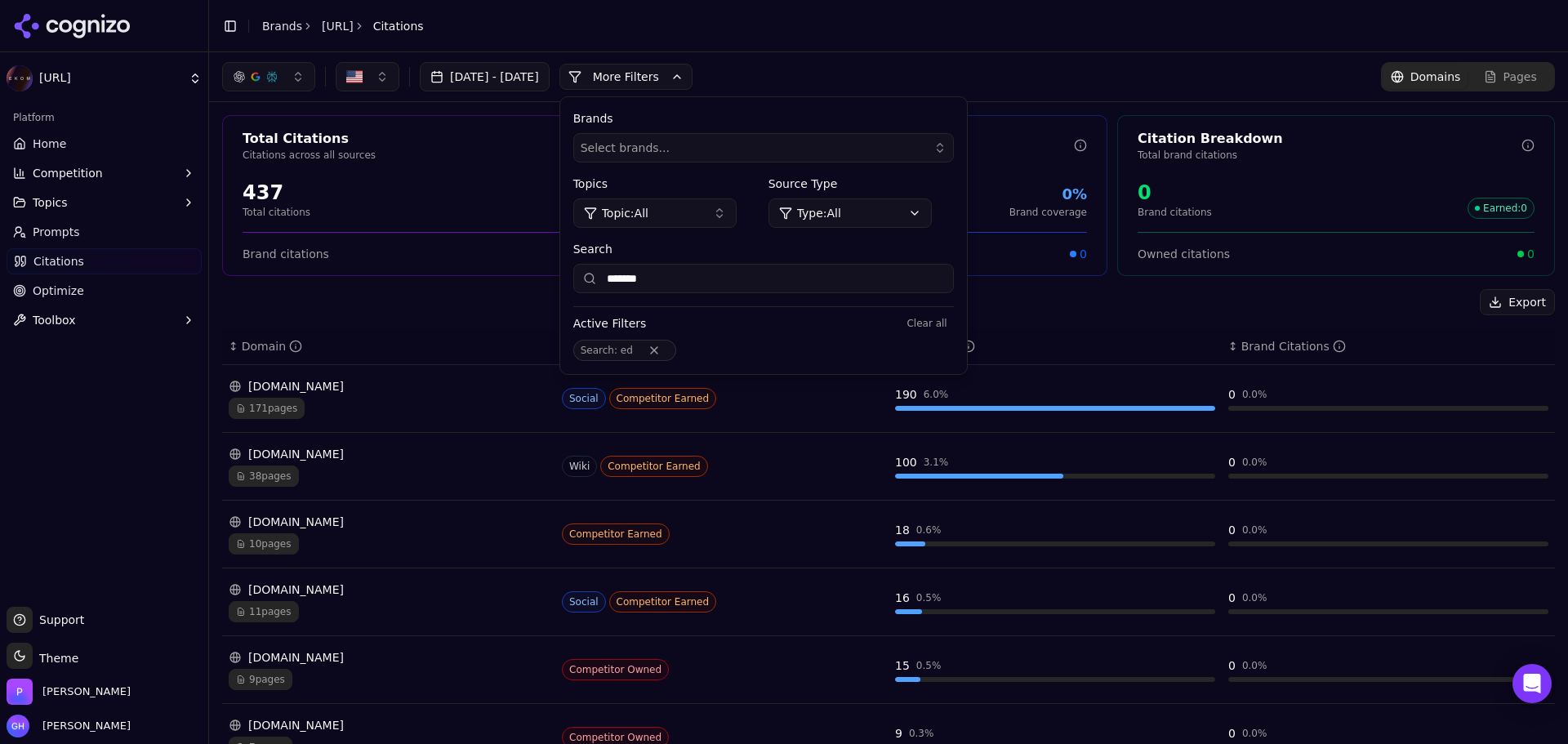
type input "*******"
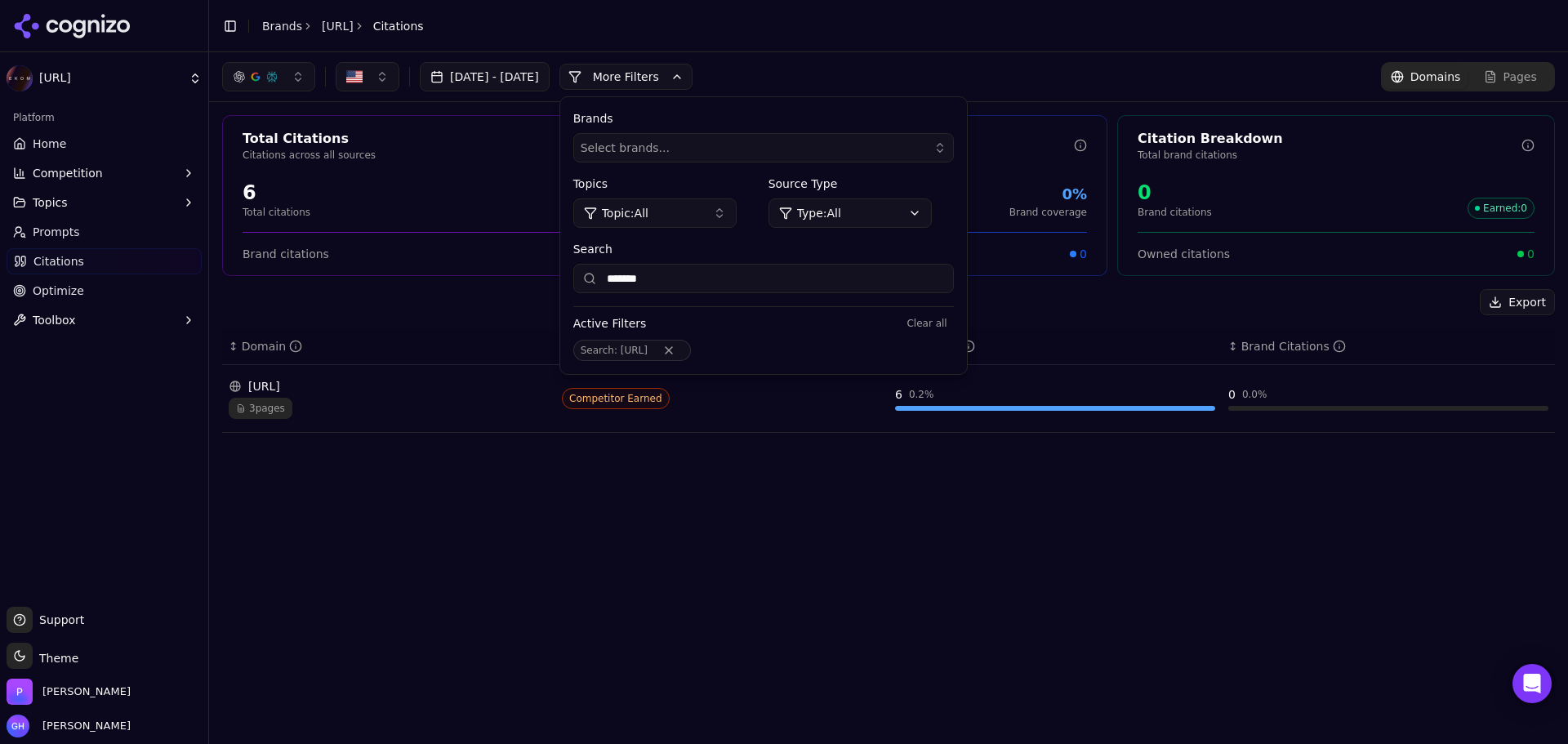
click at [734, 153] on div "Select brands..." at bounding box center [751, 148] width 343 height 16
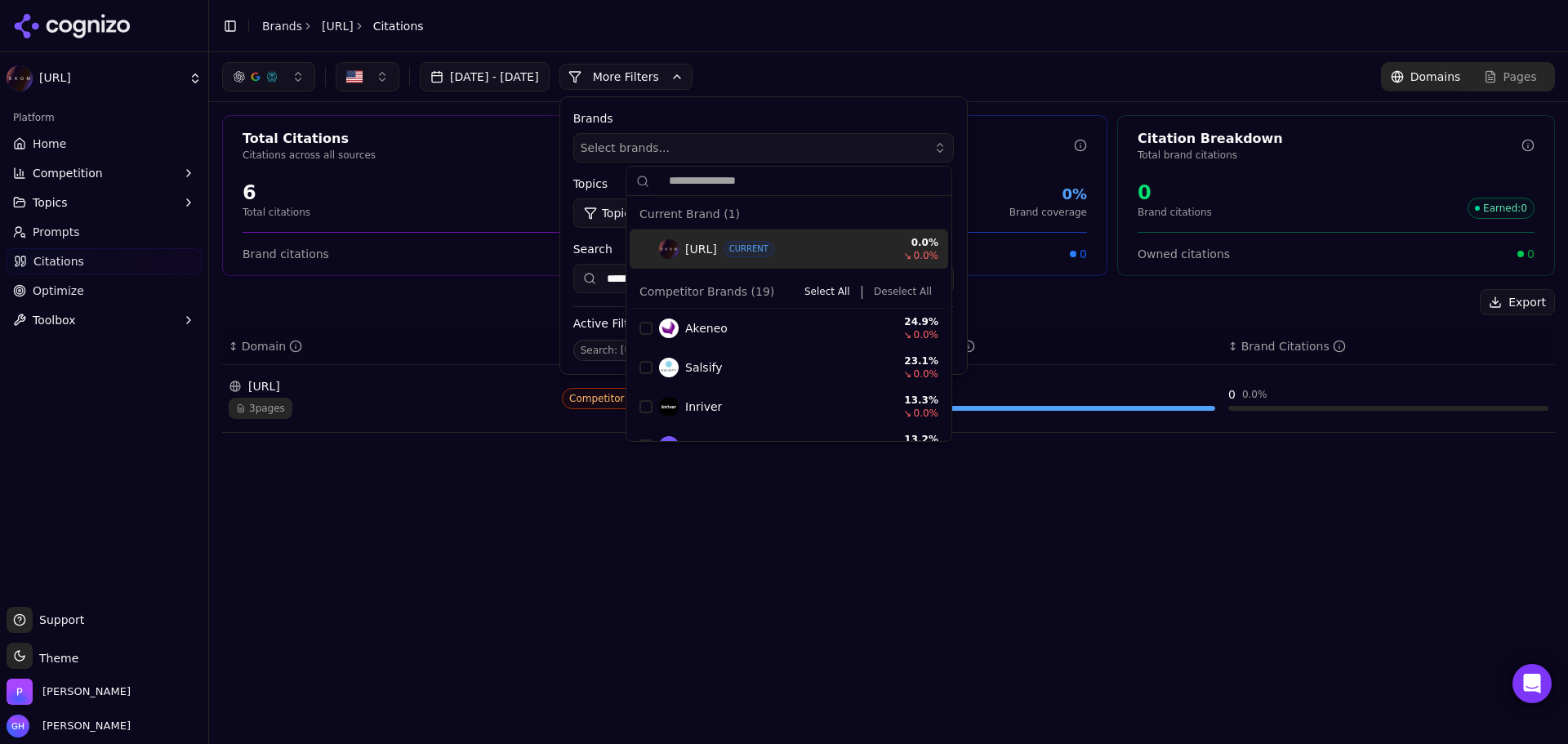
click at [645, 244] on div "Suggestions" at bounding box center [645, 249] width 13 height 13
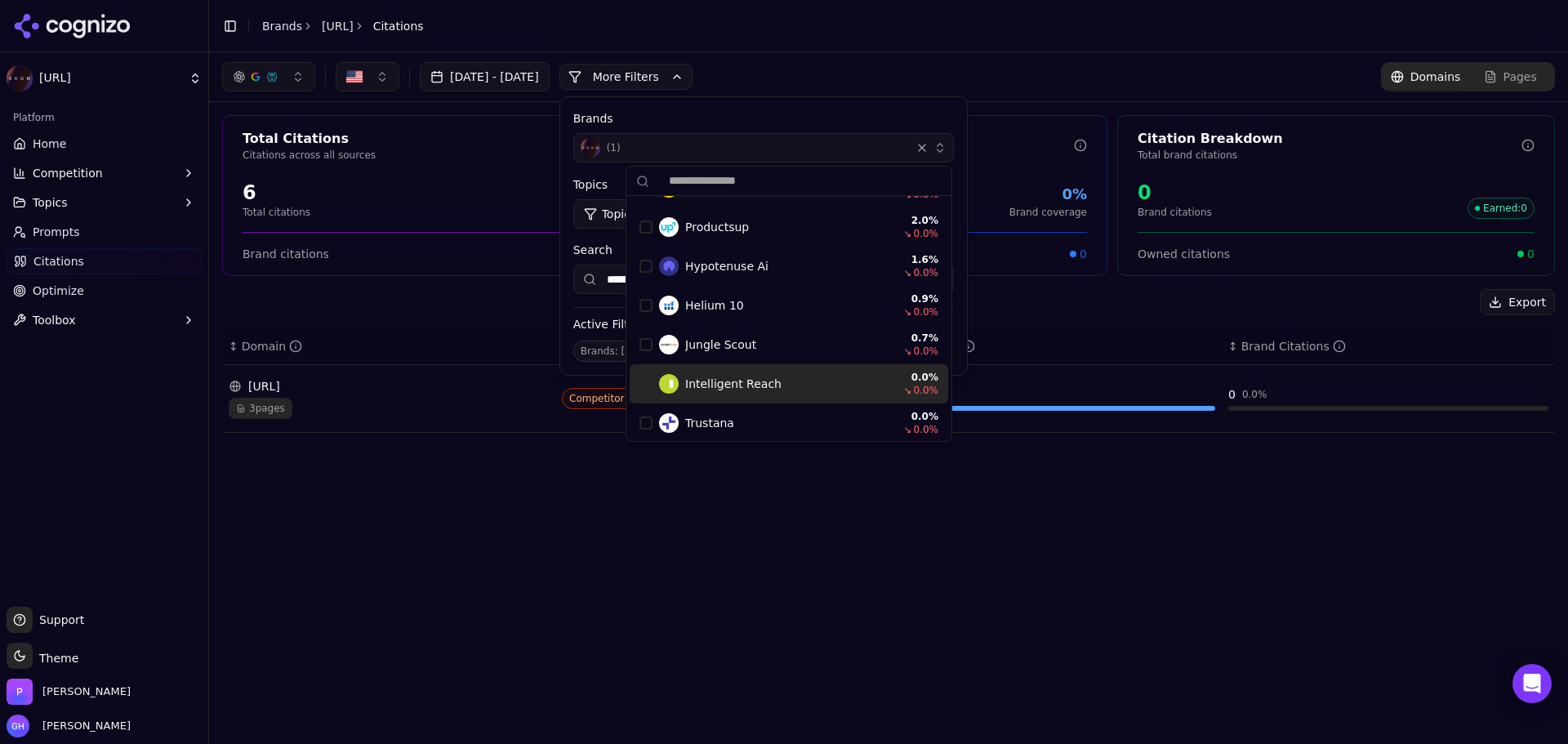
scroll to position [609, 0]
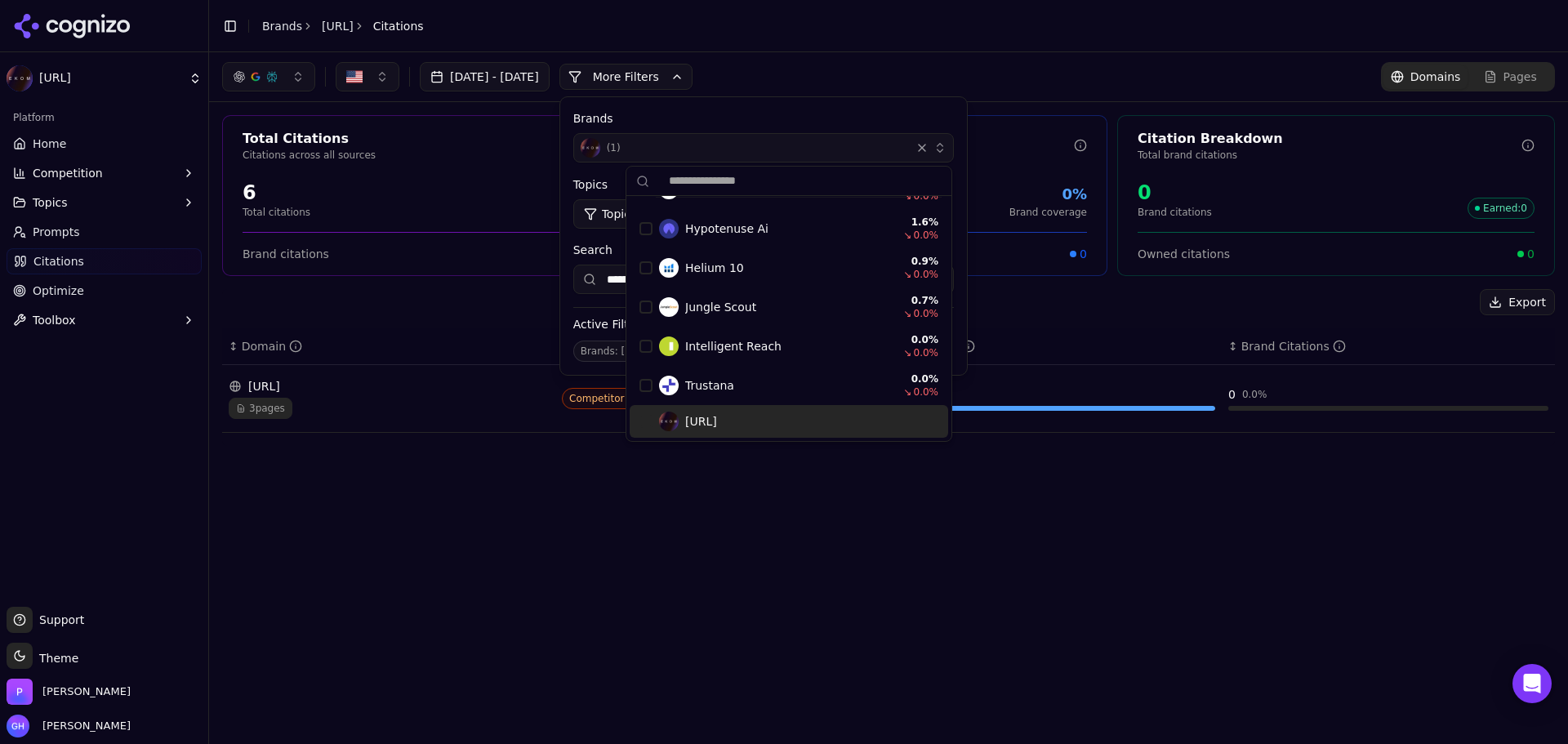
click at [638, 418] on div "Ekom.ai" at bounding box center [788, 421] width 319 height 33
click at [646, 423] on div "Suggestions" at bounding box center [645, 420] width 13 height 13
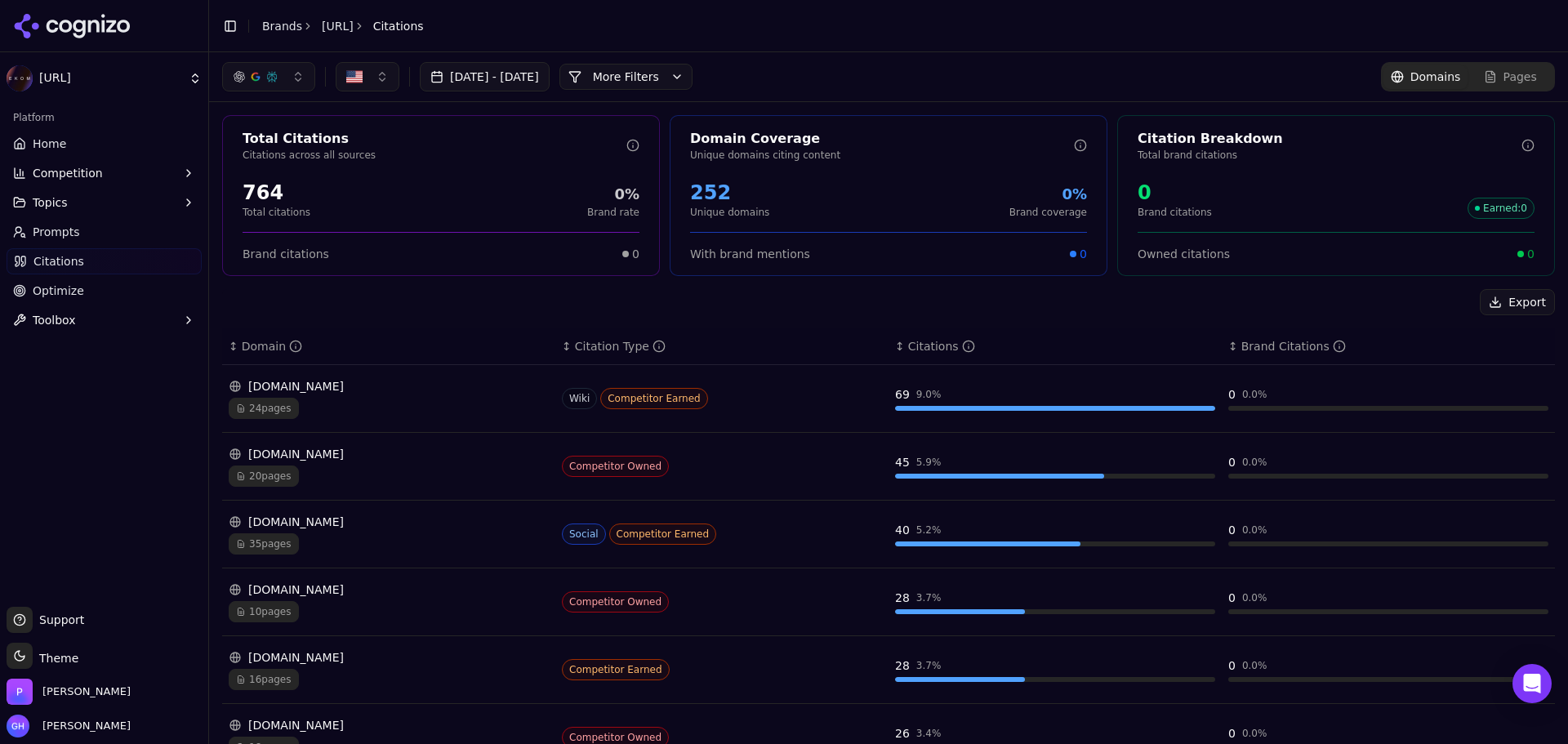
click at [689, 77] on button "More Filters" at bounding box center [625, 77] width 133 height 26
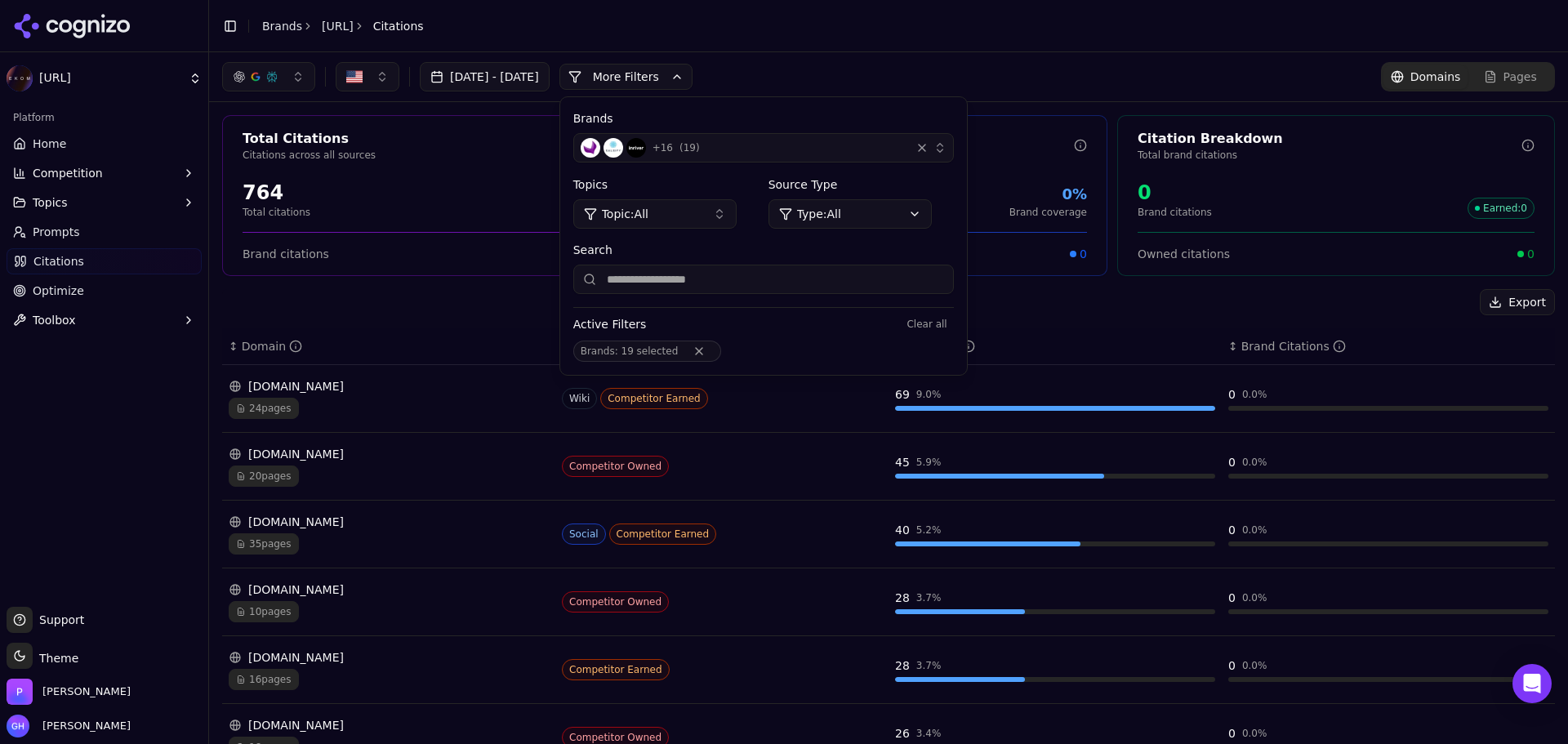
click at [714, 352] on button "Remove Brands filter" at bounding box center [698, 351] width 29 height 13
click at [741, 362] on div "Brands + 16 ( 19 ) Topics Topic: All Source Type Type: All Search Active Filter…" at bounding box center [763, 236] width 406 height 278
click at [714, 351] on button "Remove Brands filter" at bounding box center [698, 351] width 29 height 13
click at [954, 147] on button "+ 16 ( 19 )" at bounding box center [763, 147] width 381 height 29
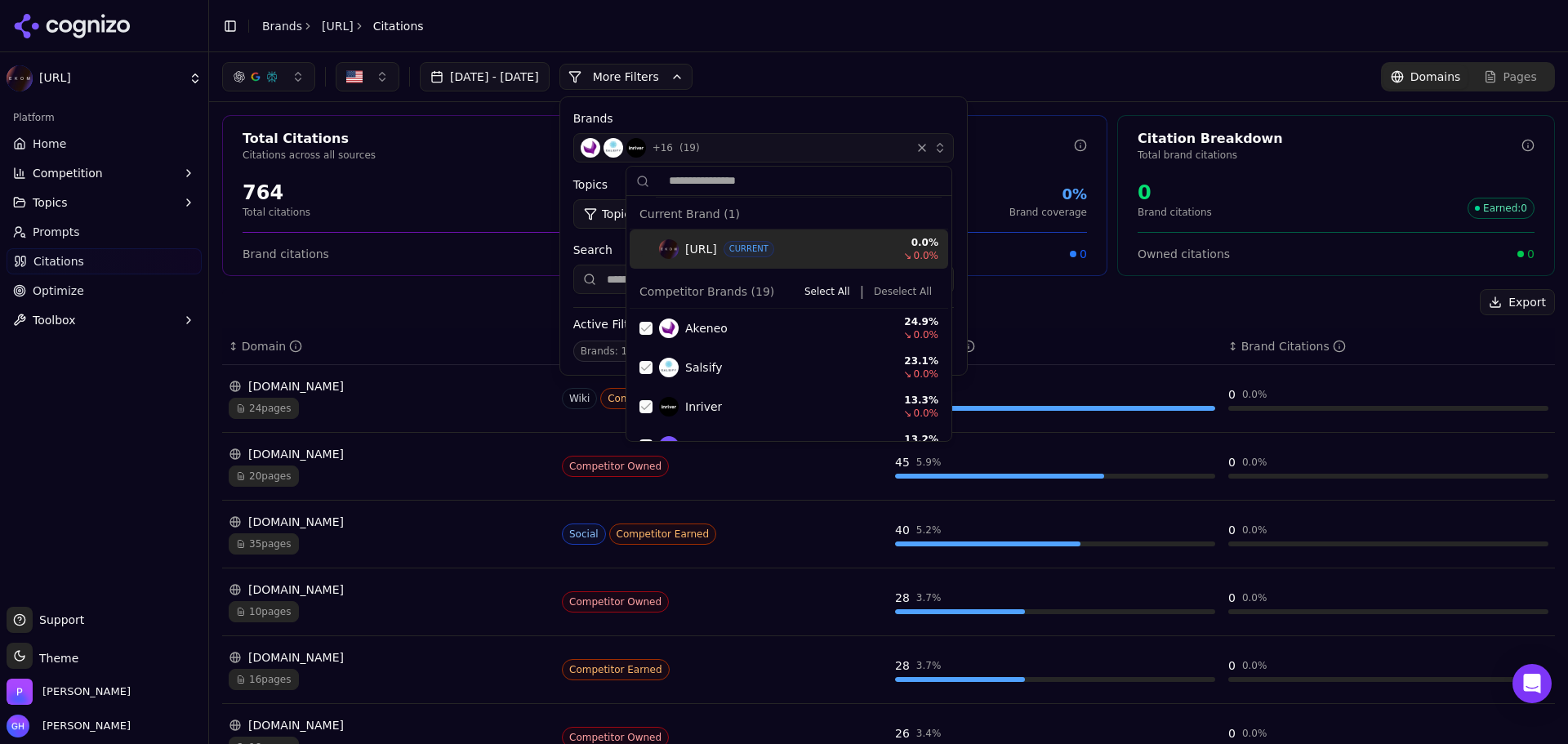
click at [884, 286] on button "Deselect All" at bounding box center [902, 292] width 71 height 20
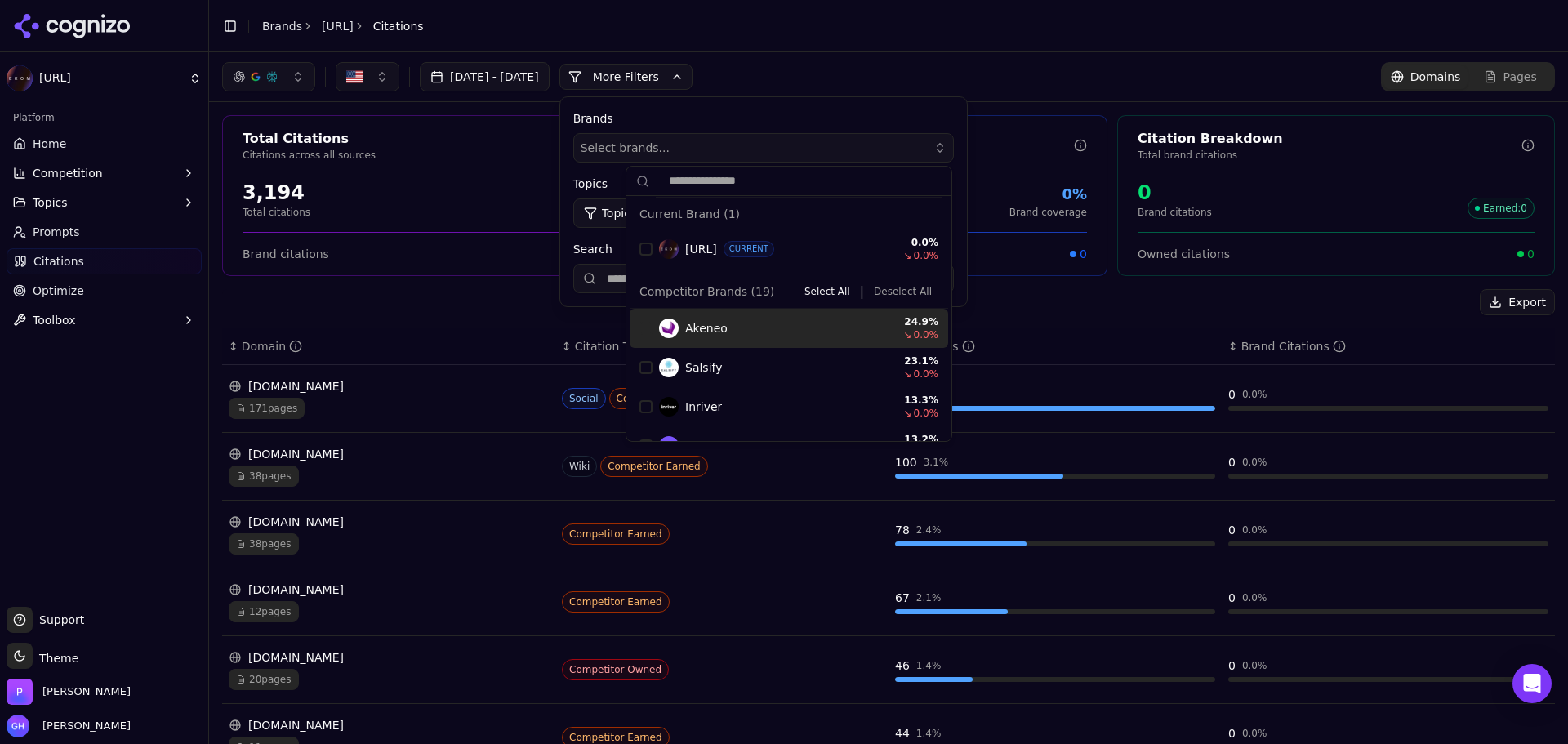
click at [96, 30] on icon at bounding box center [72, 26] width 119 height 25
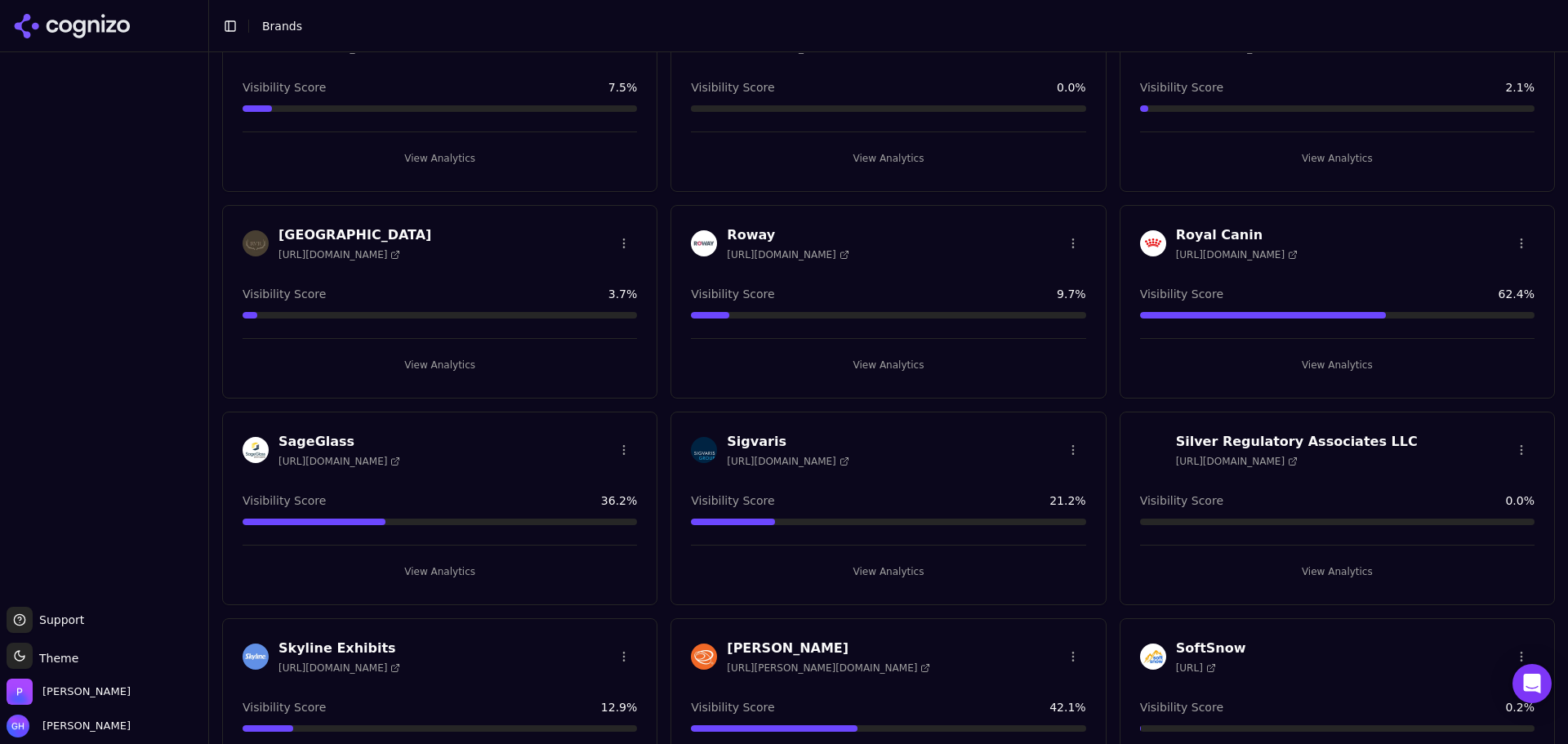
scroll to position [3429, 0]
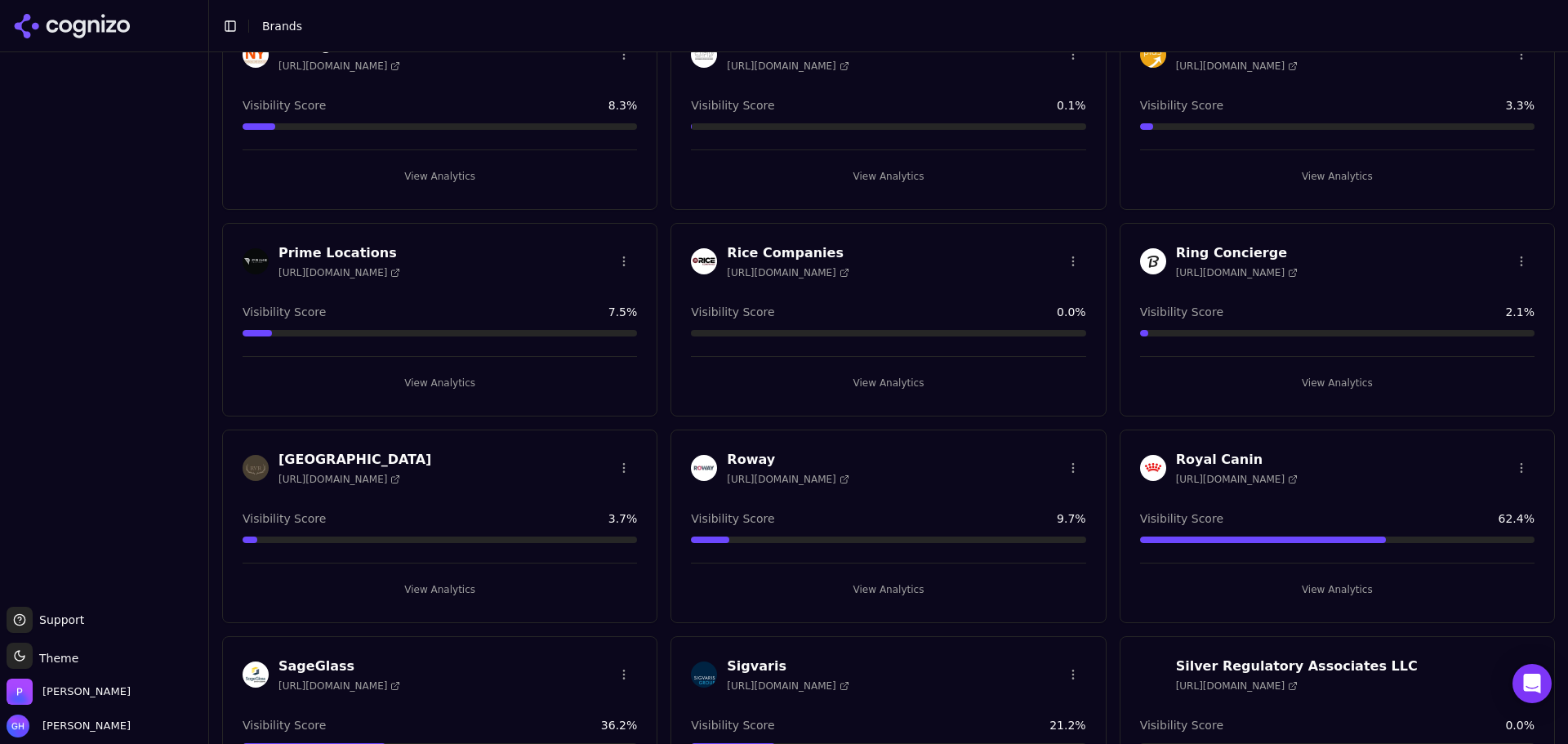
click at [878, 381] on button "View Analytics" at bounding box center [888, 382] width 394 height 26
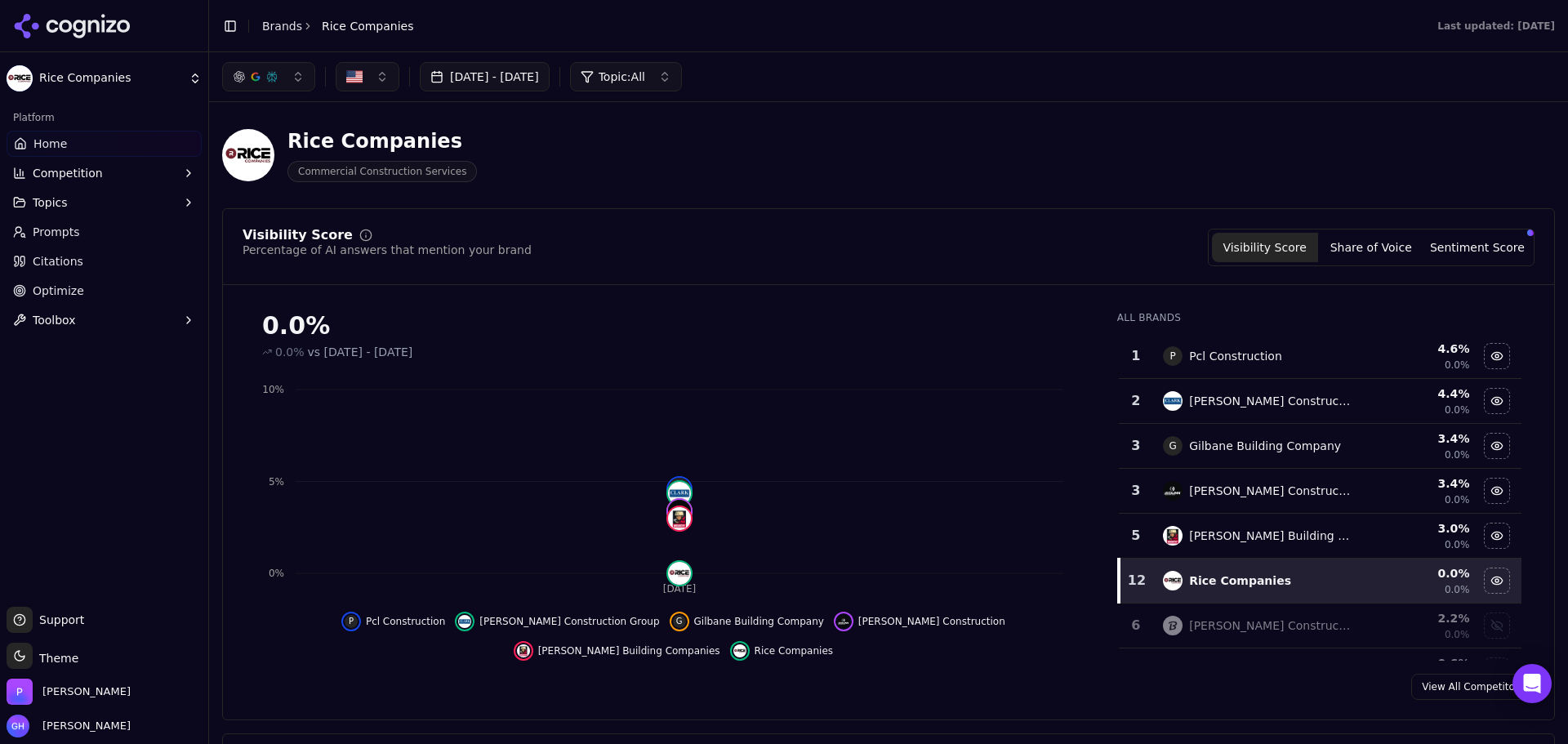
click at [114, 266] on link "Citations" at bounding box center [104, 262] width 195 height 26
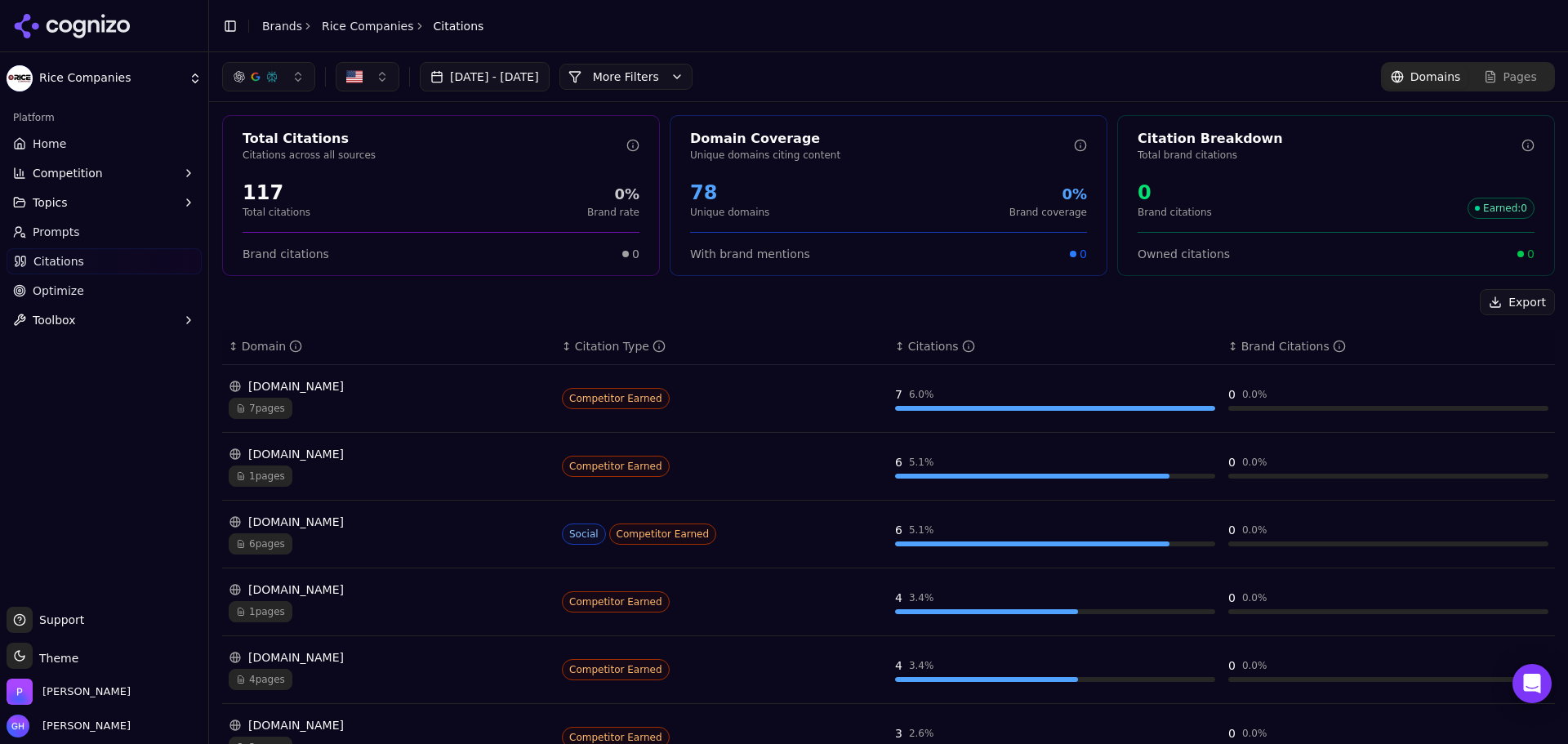
click at [690, 66] on button "More Filters" at bounding box center [625, 77] width 133 height 26
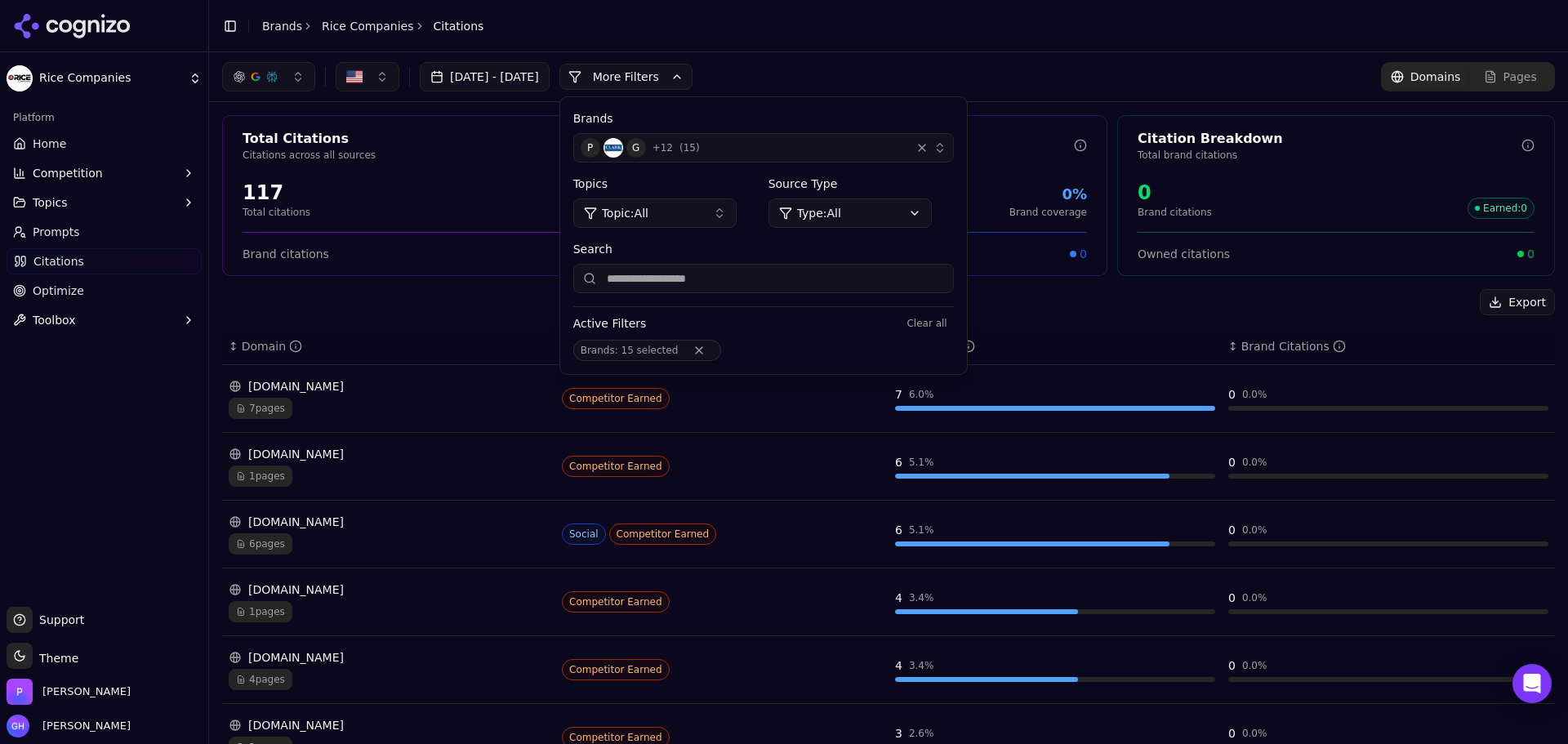
click at [714, 352] on button "Remove Brands filter" at bounding box center [698, 350] width 29 height 13
click at [877, 150] on div "P G + 12 ( 15 )" at bounding box center [742, 148] width 324 height 20
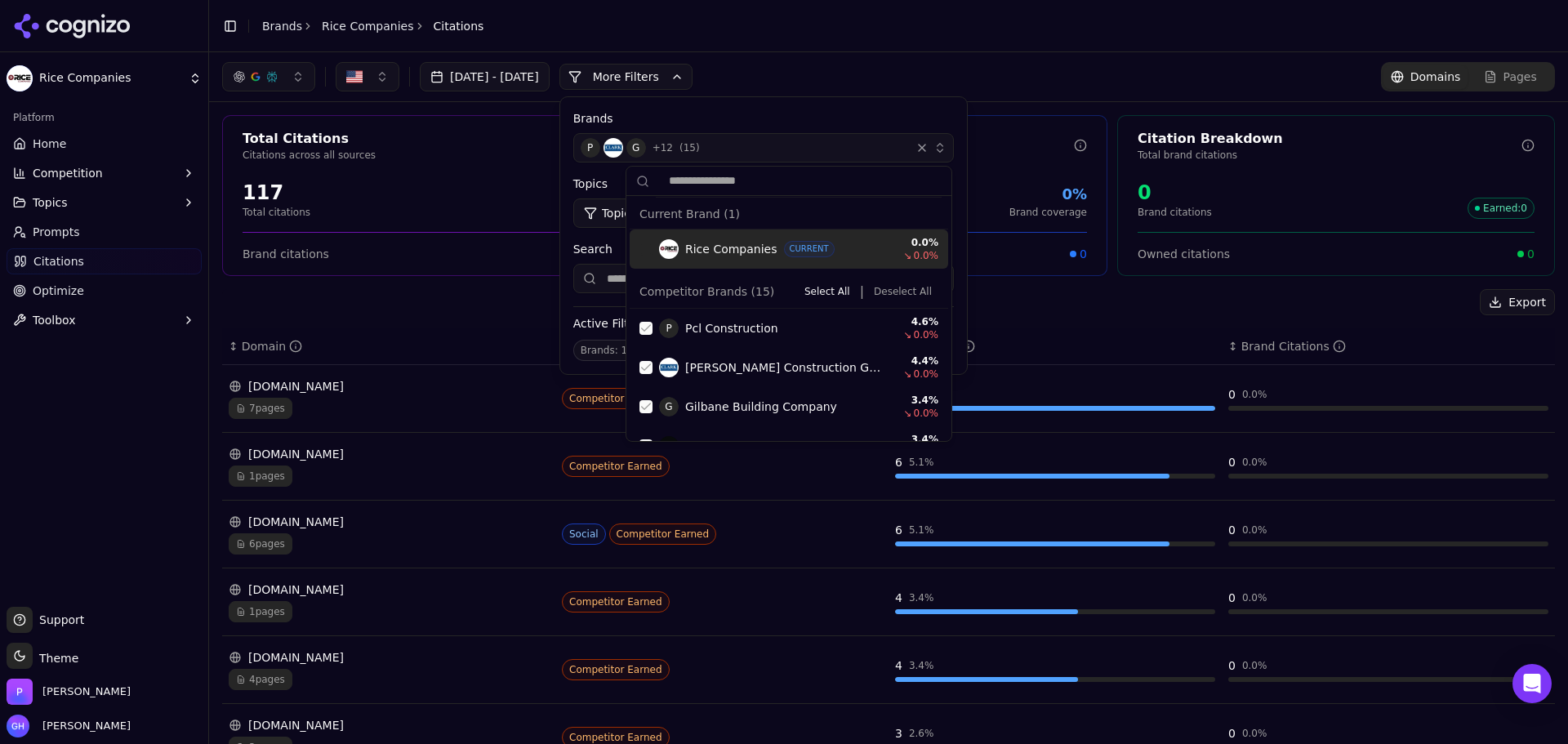
click at [883, 292] on button "Deselect All" at bounding box center [902, 292] width 71 height 20
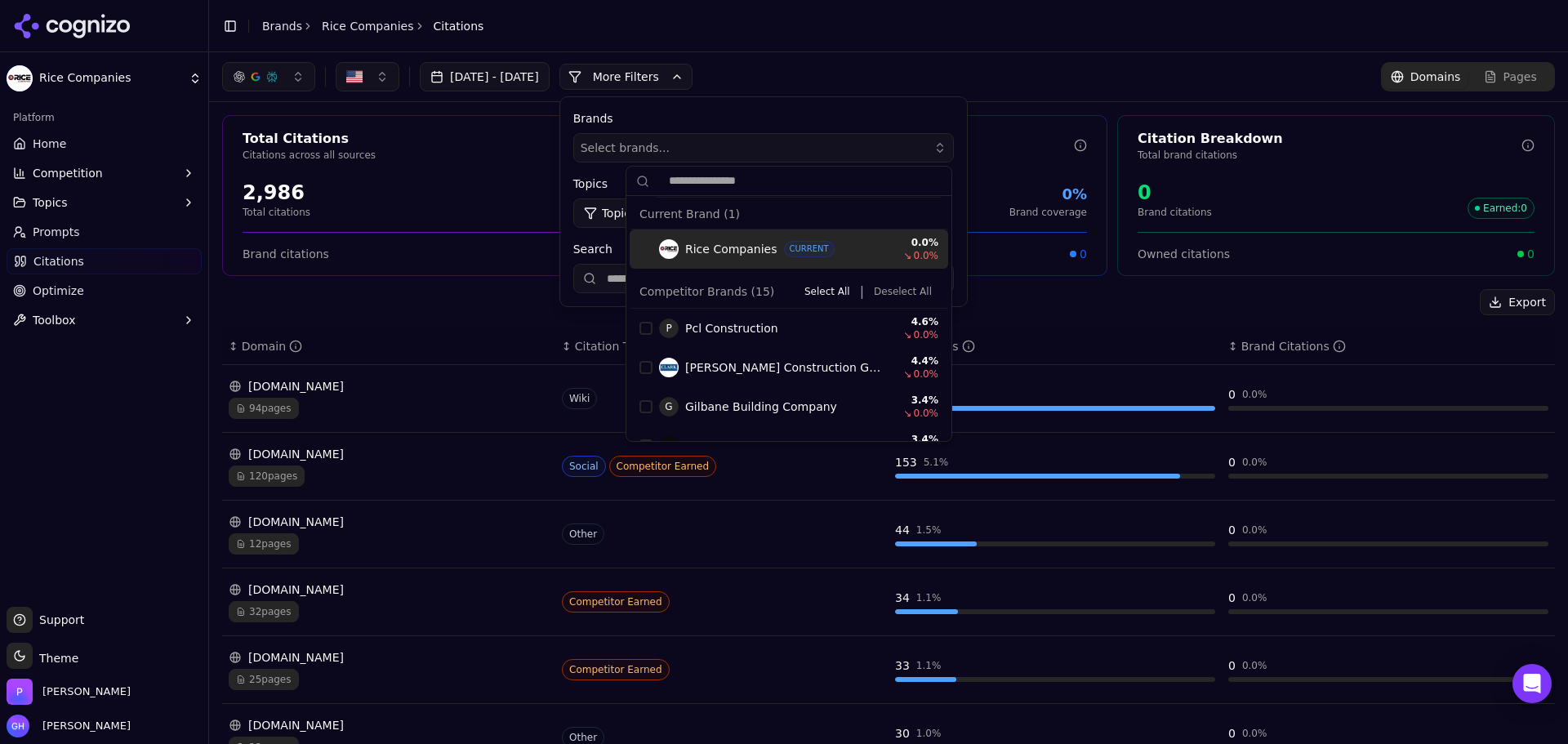
click at [661, 87] on button "More Filters" at bounding box center [625, 77] width 133 height 26
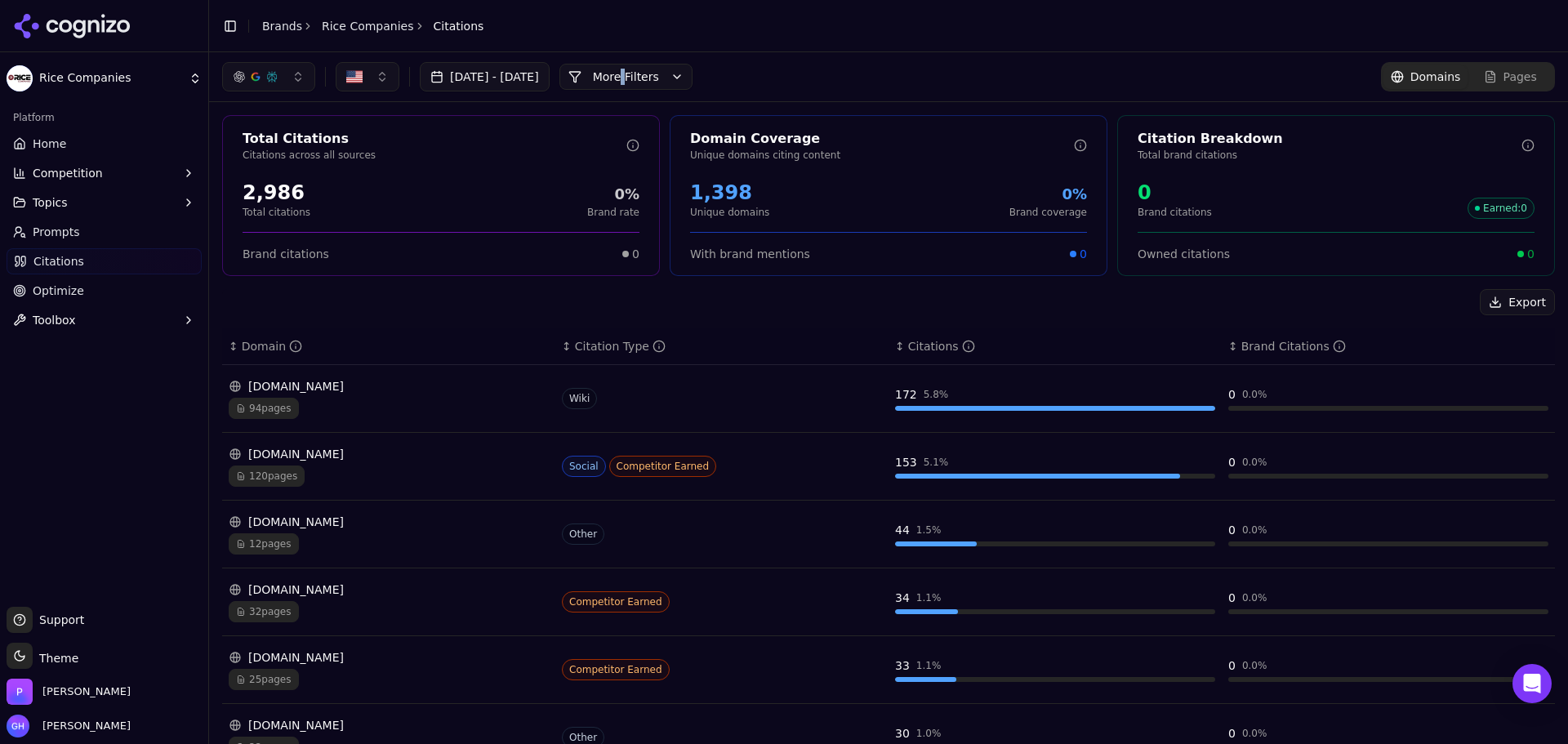
click at [676, 57] on div "Aug 06, 2025 - Sep 05, 2025 More More Filters Domains Pages" at bounding box center [888, 76] width 1358 height 49
click at [673, 86] on button "More Filters" at bounding box center [625, 77] width 133 height 26
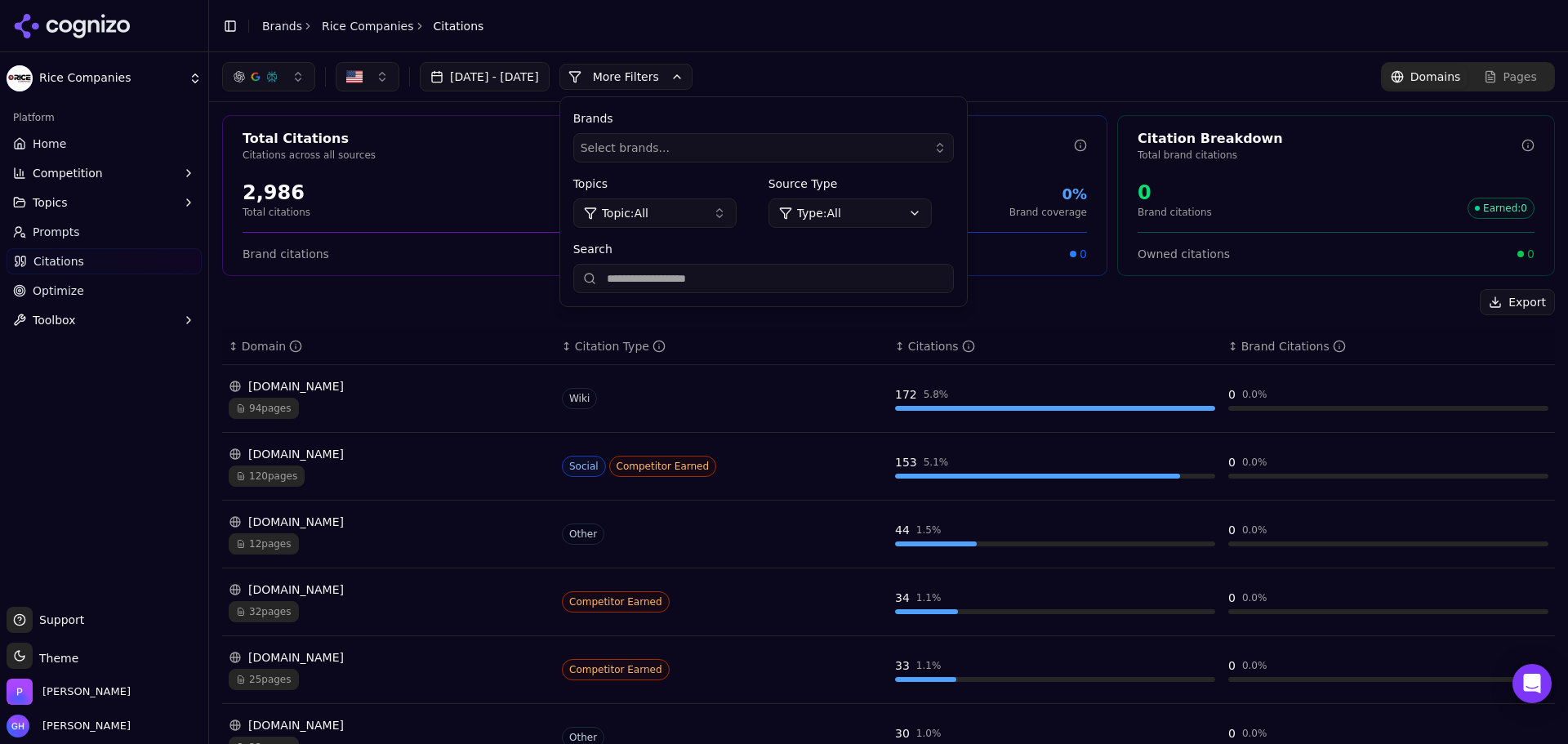
click at [739, 281] on input "Search" at bounding box center [763, 278] width 381 height 29
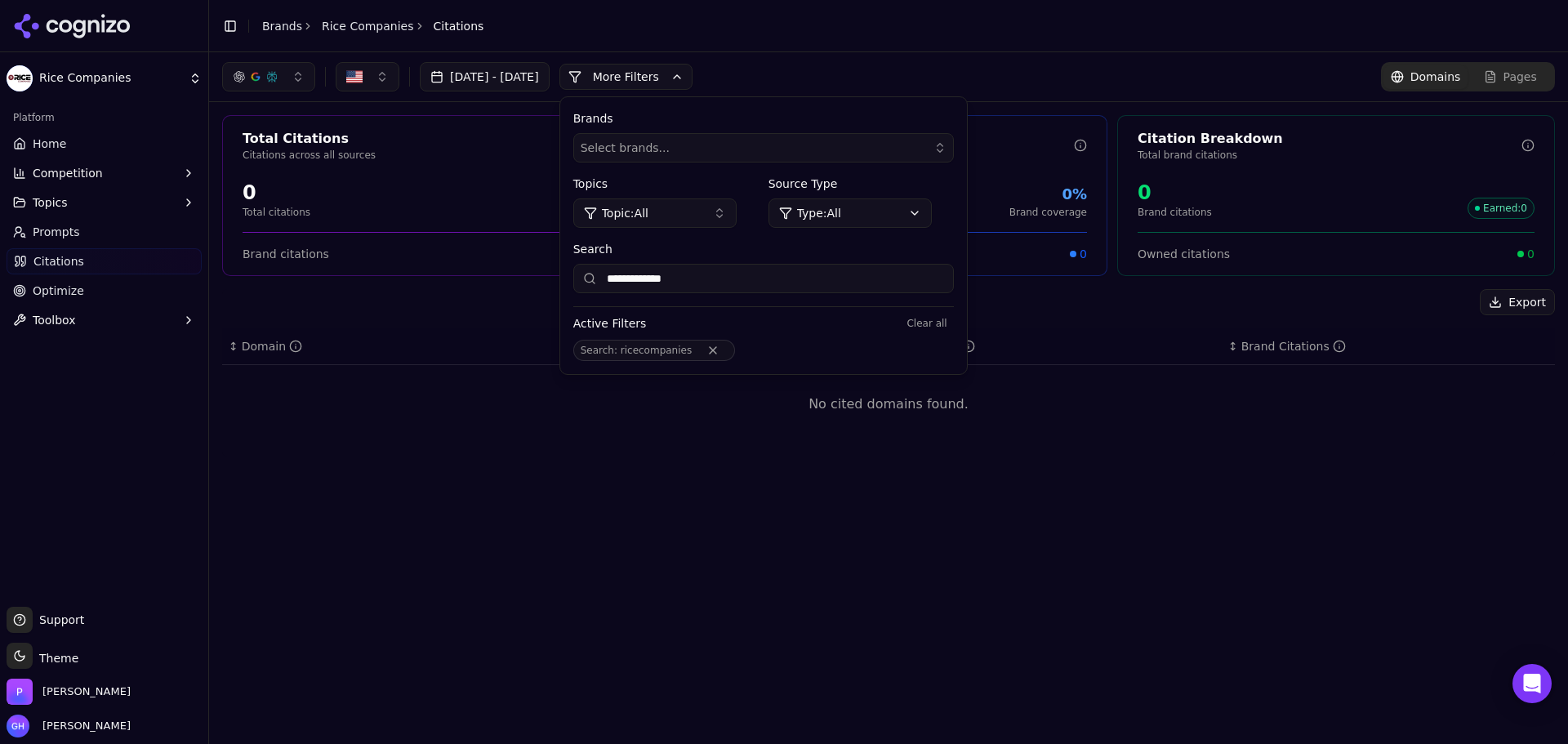
click at [769, 287] on input "**********" at bounding box center [763, 278] width 381 height 29
type input "**********"
drag, startPoint x: 659, startPoint y: 273, endPoint x: 637, endPoint y: 270, distance: 22.2
click at [637, 270] on input "**********" at bounding box center [763, 278] width 381 height 29
click at [729, 347] on button "Remove Search filter" at bounding box center [714, 350] width 29 height 13
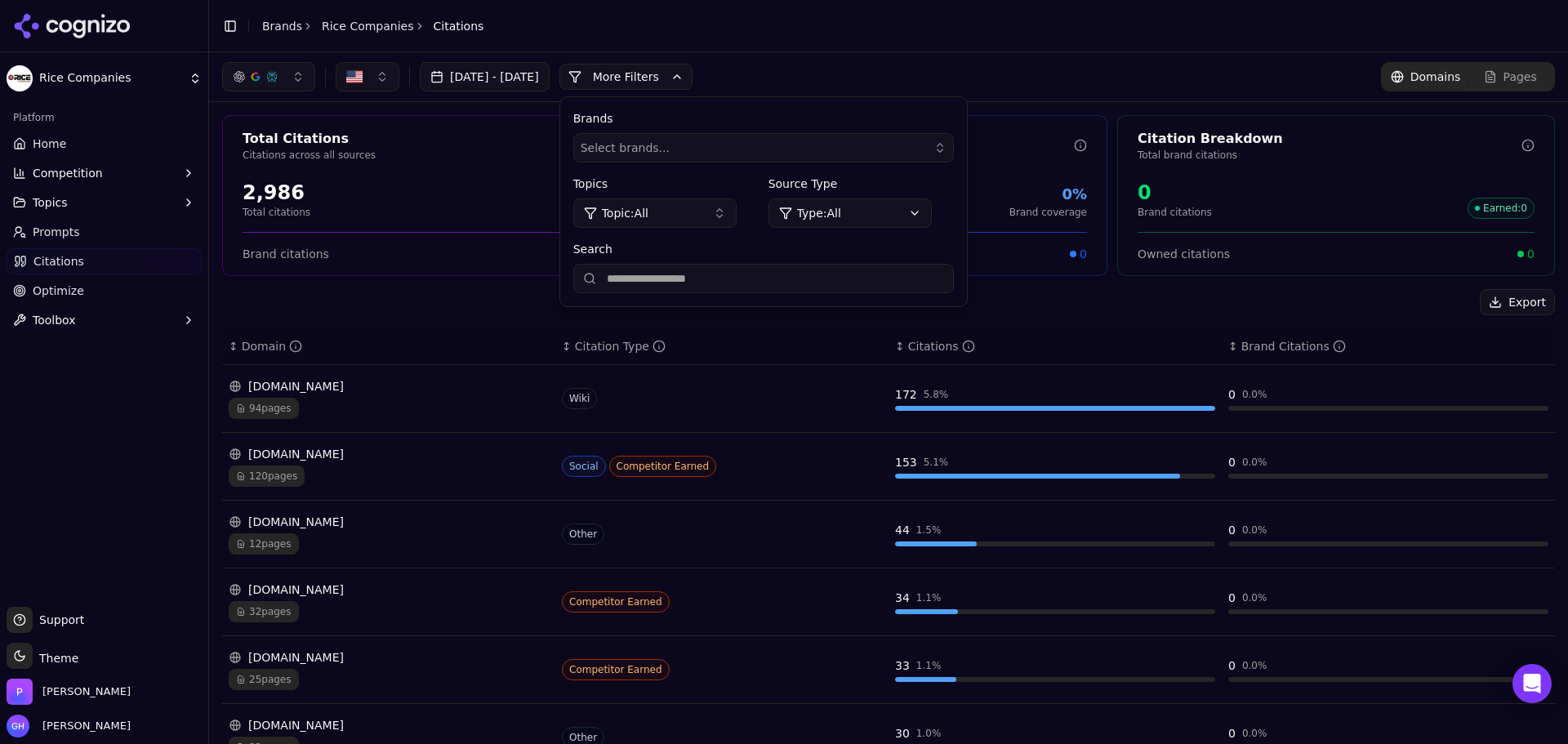
click at [692, 86] on button "More Filters" at bounding box center [625, 77] width 133 height 26
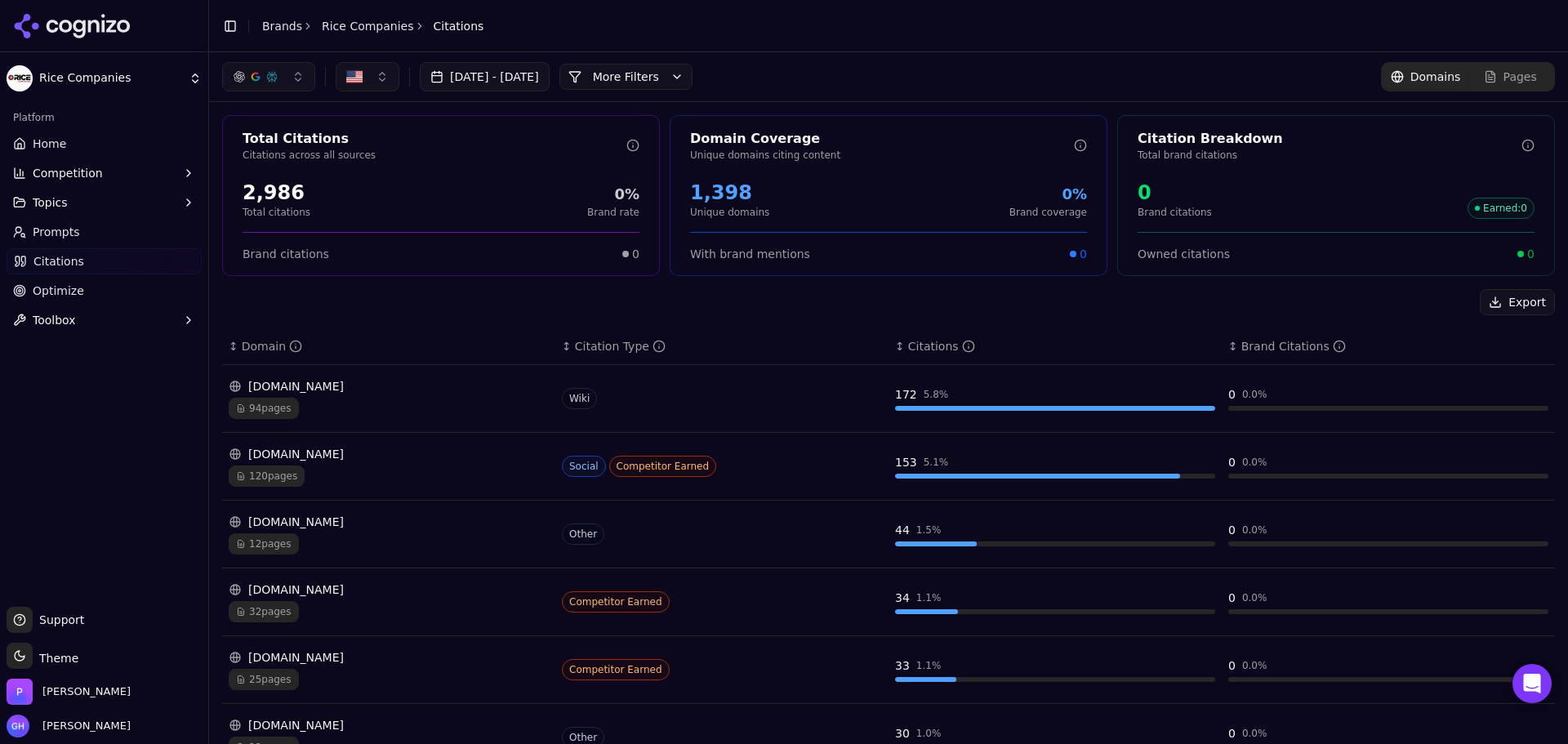
click at [78, 33] on icon at bounding box center [72, 26] width 119 height 25
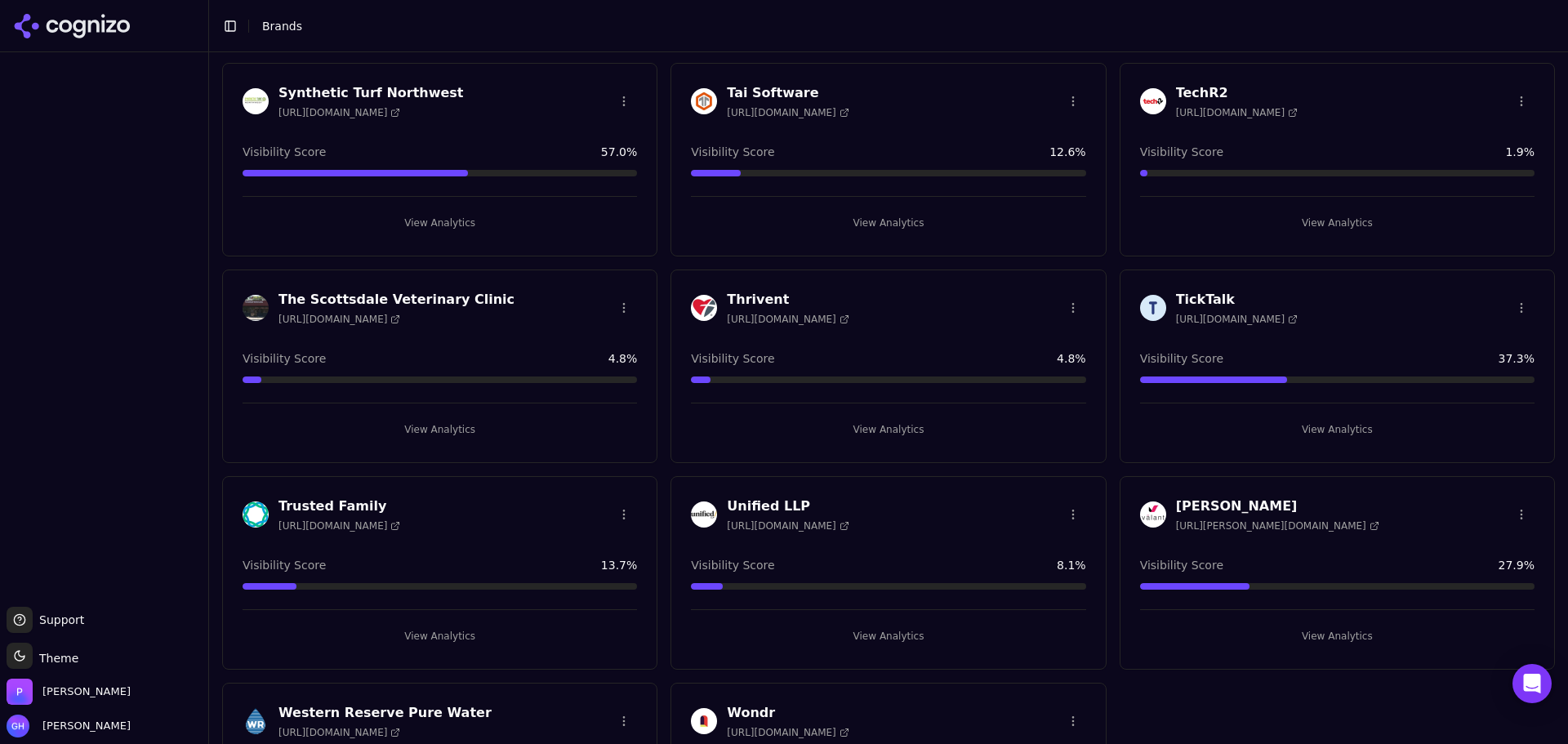
scroll to position [4491, 0]
